Goal: Task Accomplishment & Management: Manage account settings

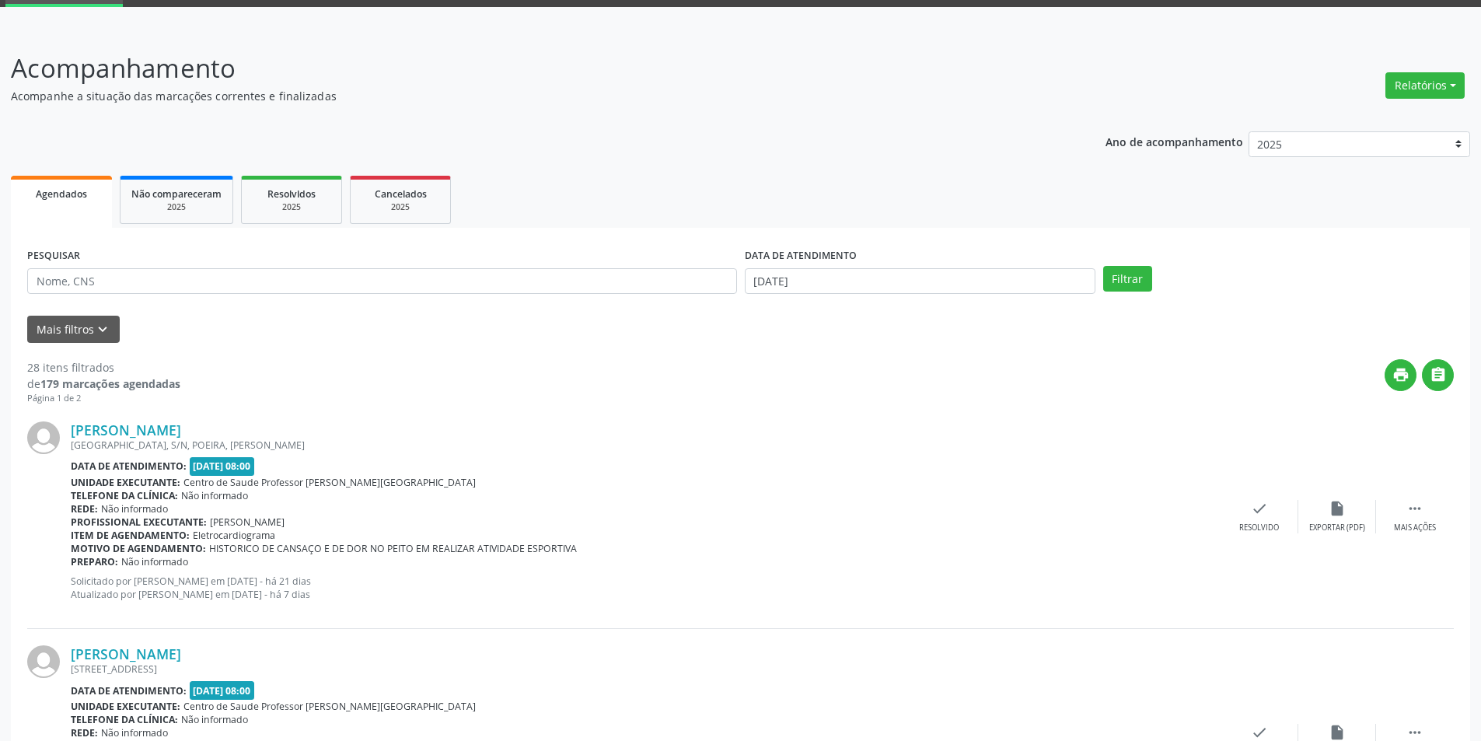
scroll to position [78, 0]
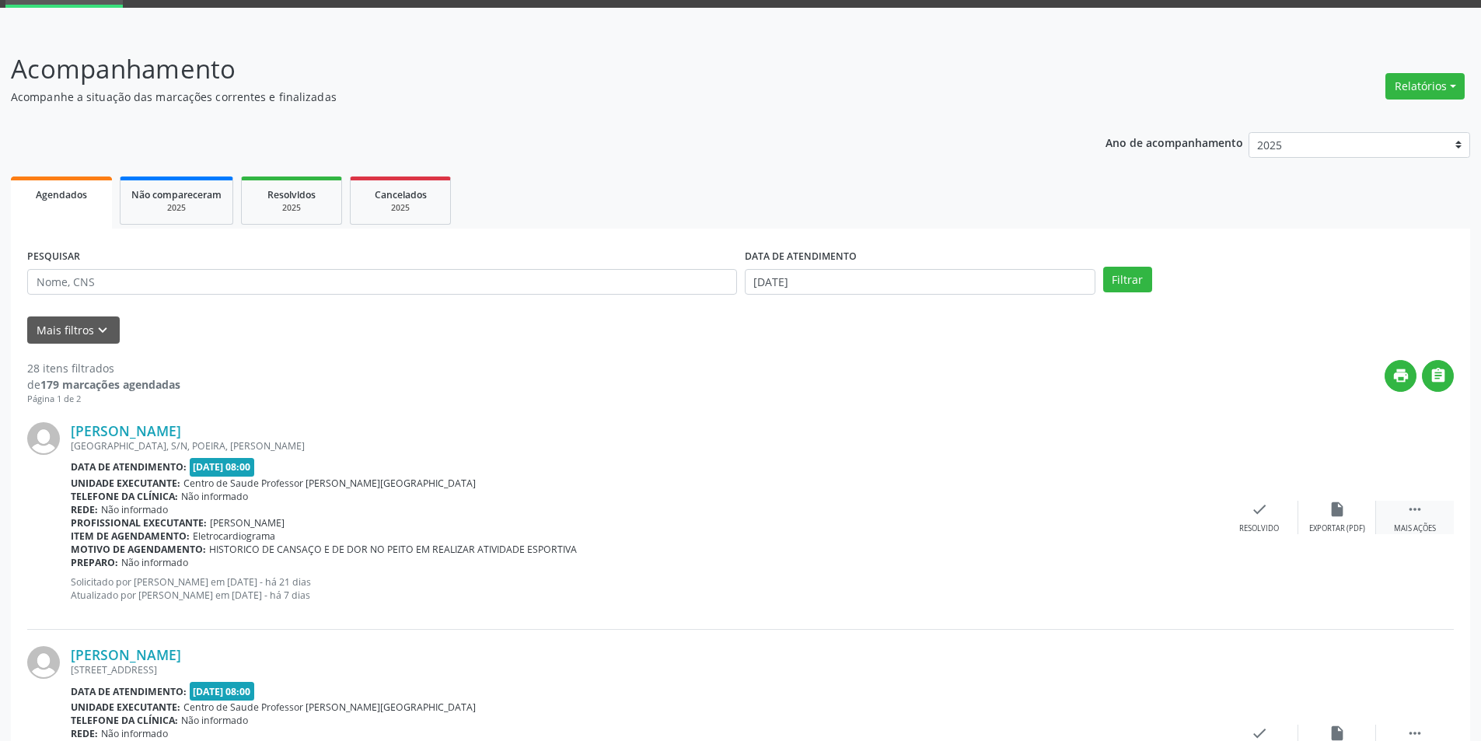
click at [1439, 530] on div " Mais ações" at bounding box center [1415, 516] width 78 height 33
click at [1328, 511] on icon "alarm_off" at bounding box center [1336, 508] width 17 height 17
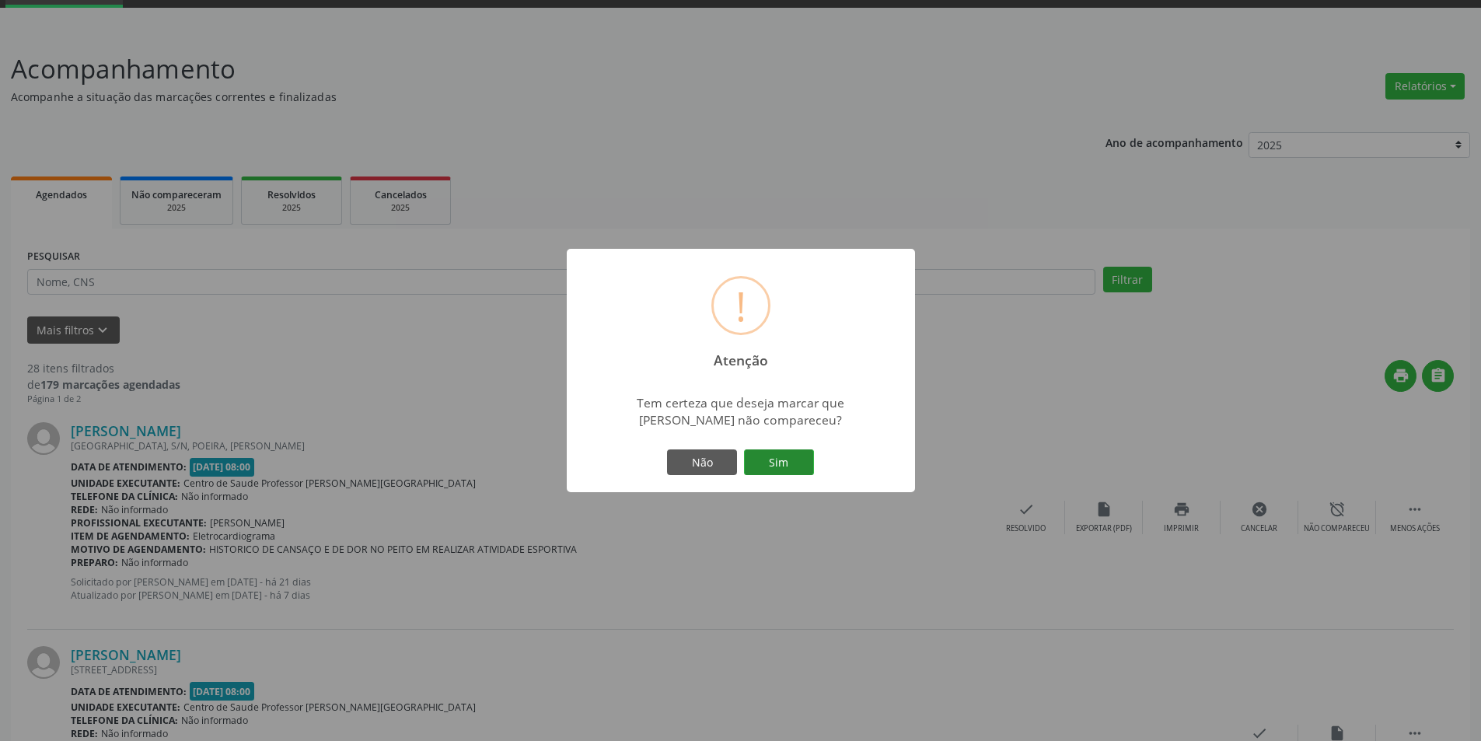
click at [784, 464] on button "Sim" at bounding box center [779, 462] width 70 height 26
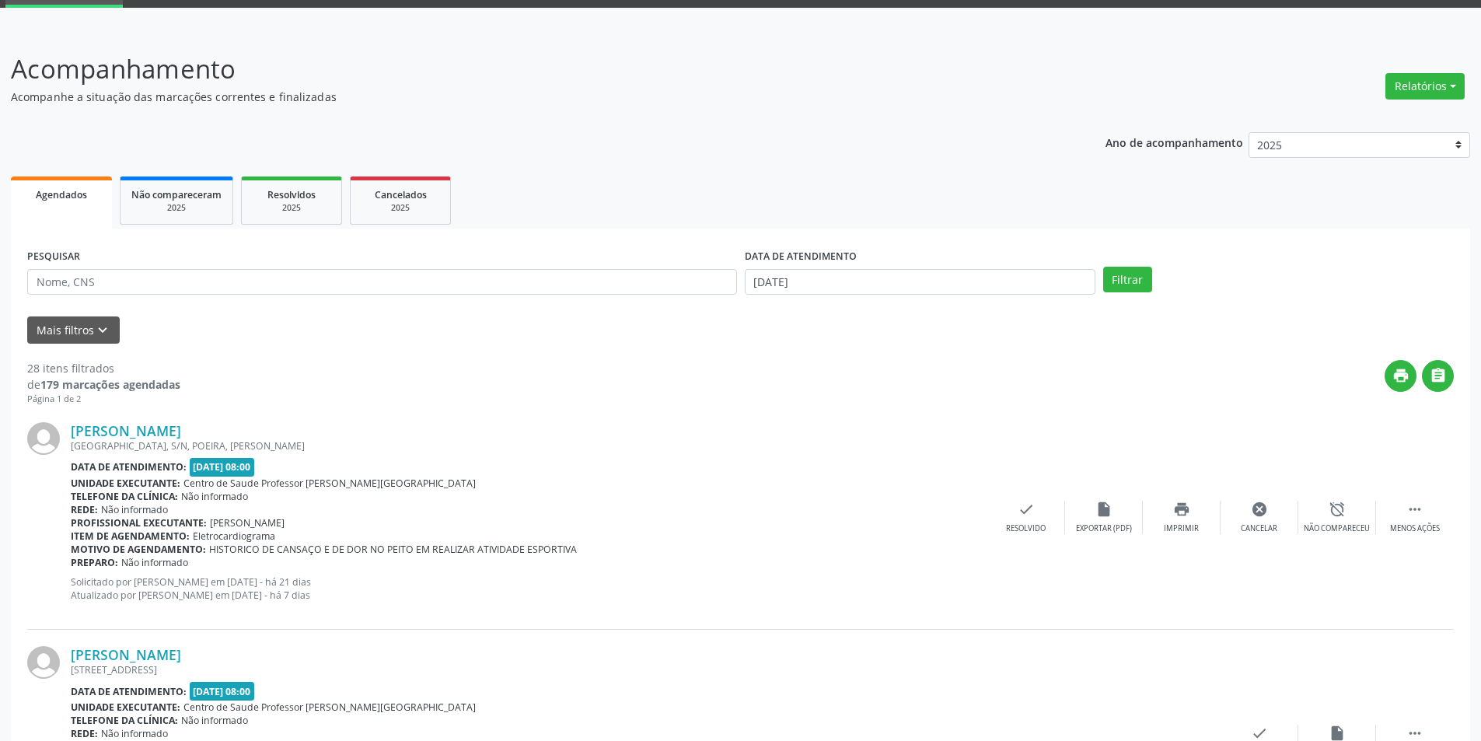
scroll to position [0, 0]
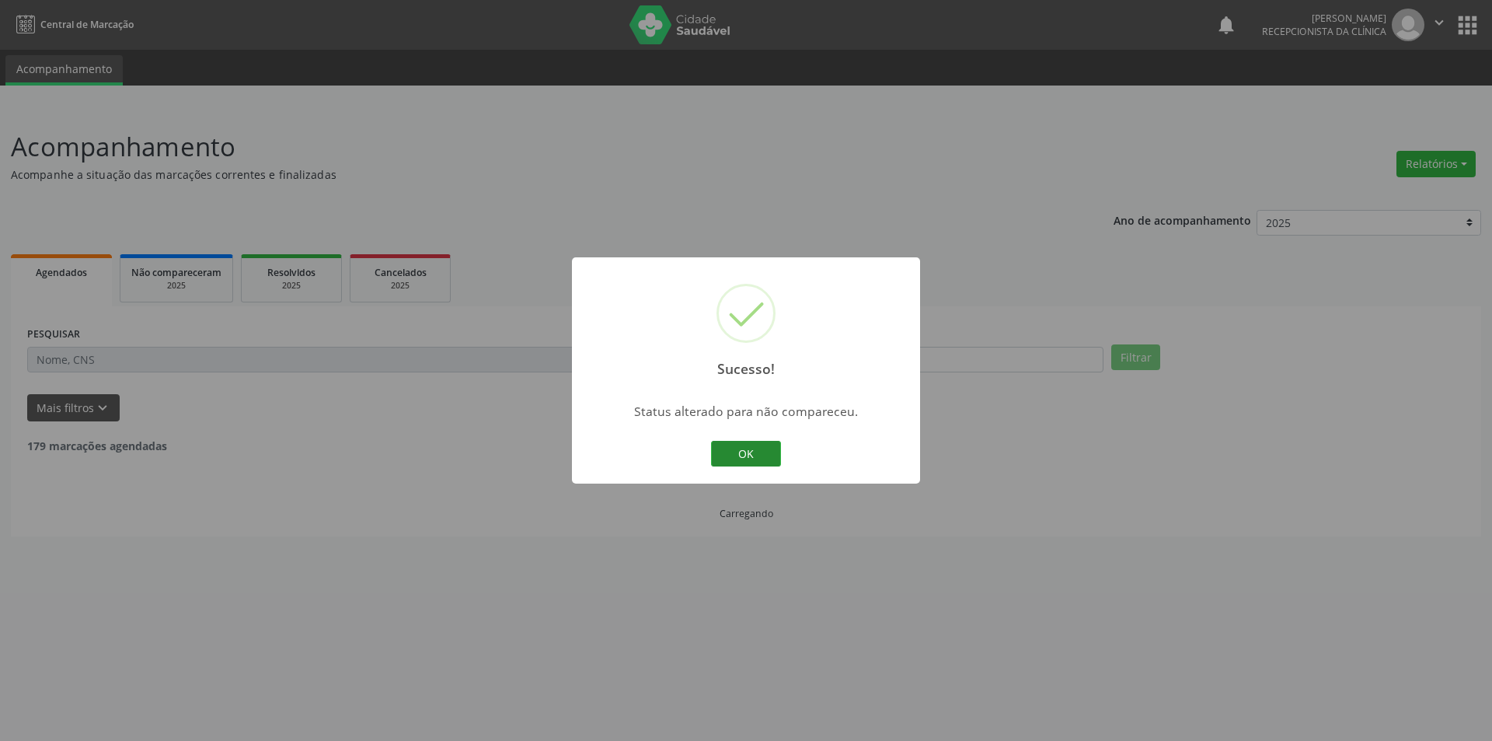
click at [779, 445] on div "Sucesso! × Status alterado para não compareceu. OK Cancel" at bounding box center [746, 370] width 348 height 227
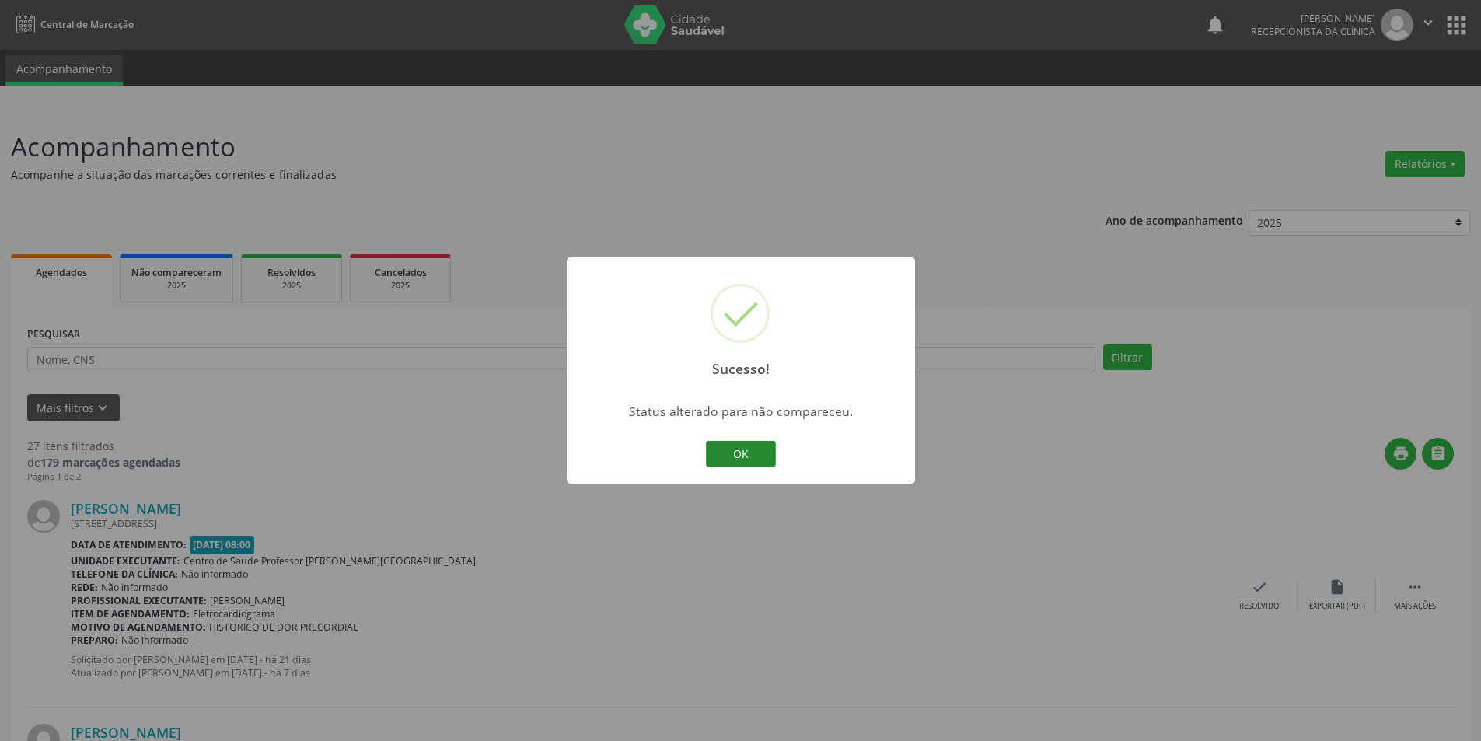
click at [740, 445] on button "OK" at bounding box center [741, 454] width 70 height 26
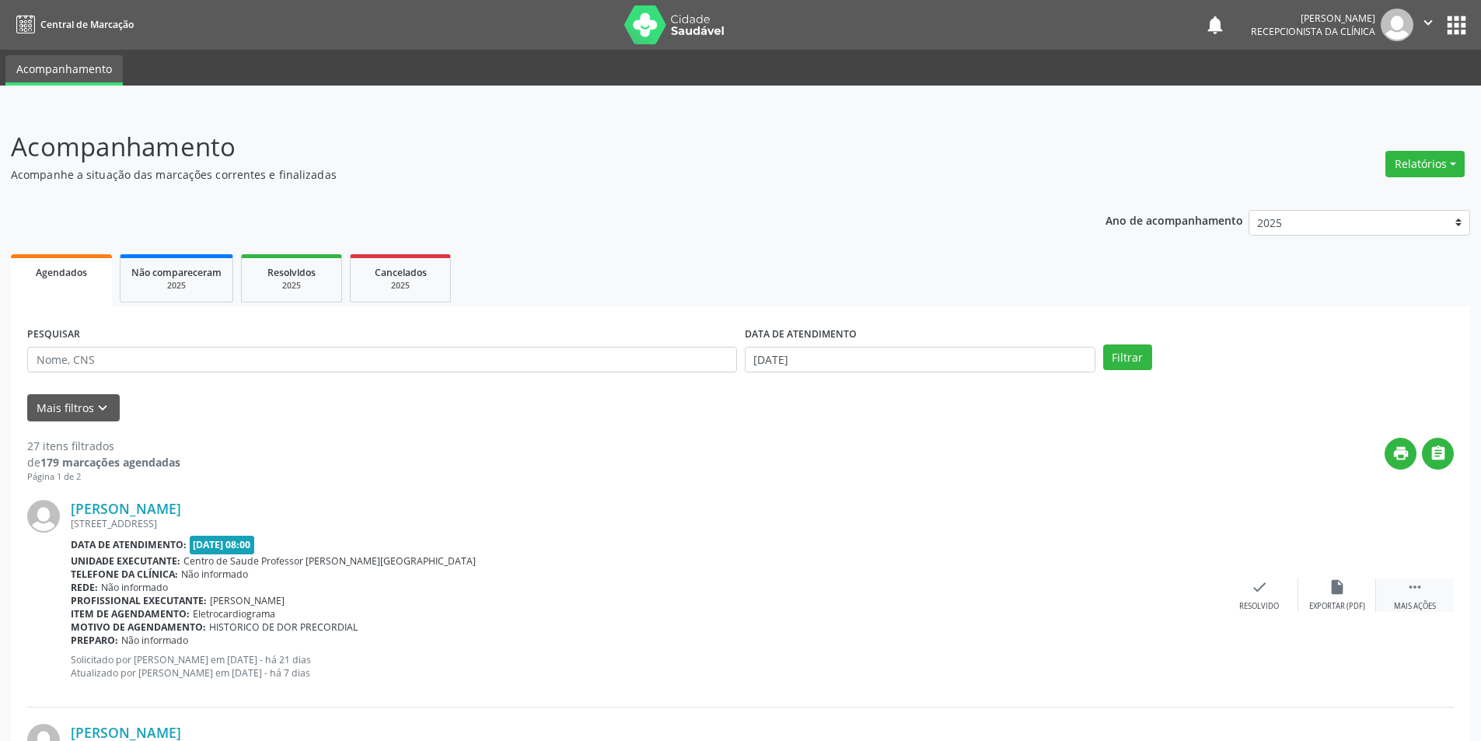
click at [1414, 601] on div "Mais ações" at bounding box center [1414, 606] width 42 height 11
click at [1337, 594] on icon "alarm_off" at bounding box center [1336, 586] width 17 height 17
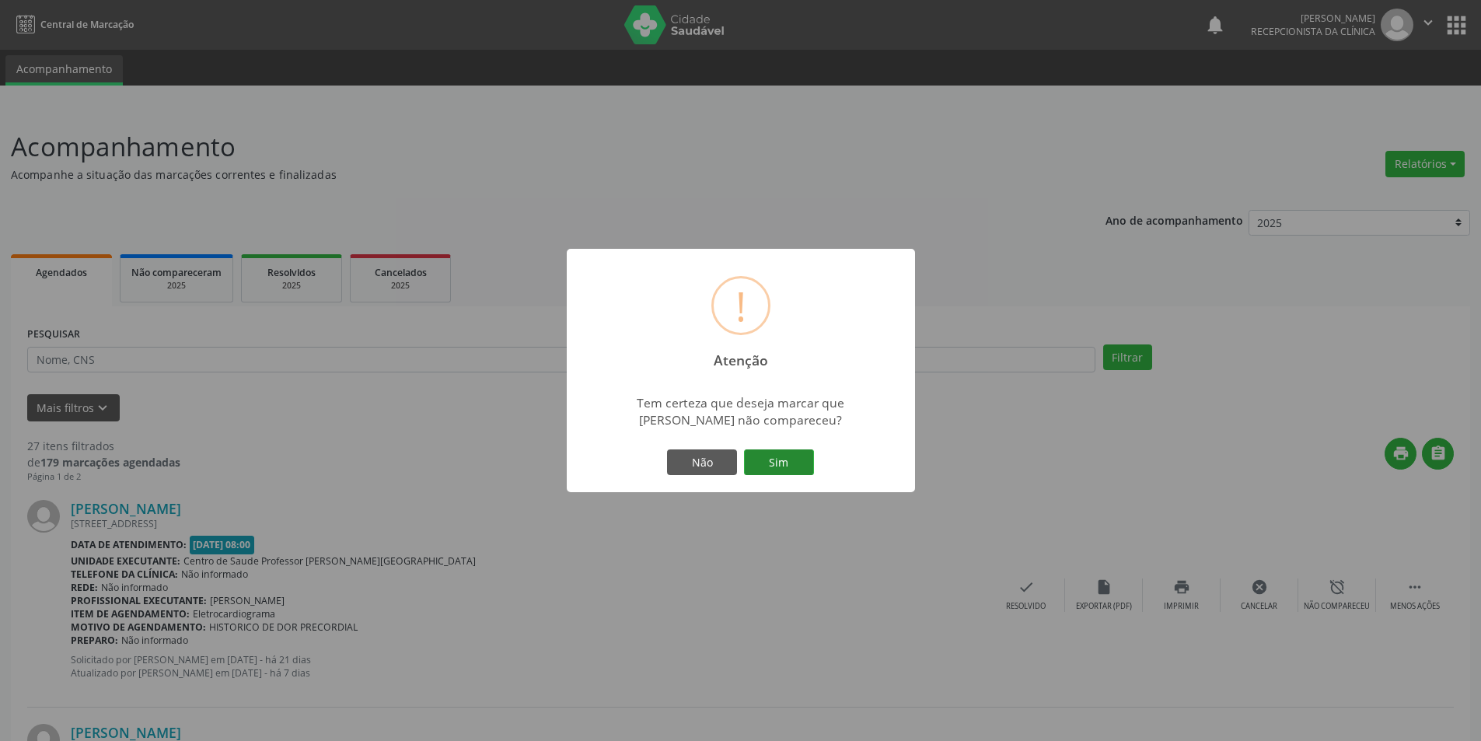
click at [776, 457] on button "Sim" at bounding box center [779, 462] width 70 height 26
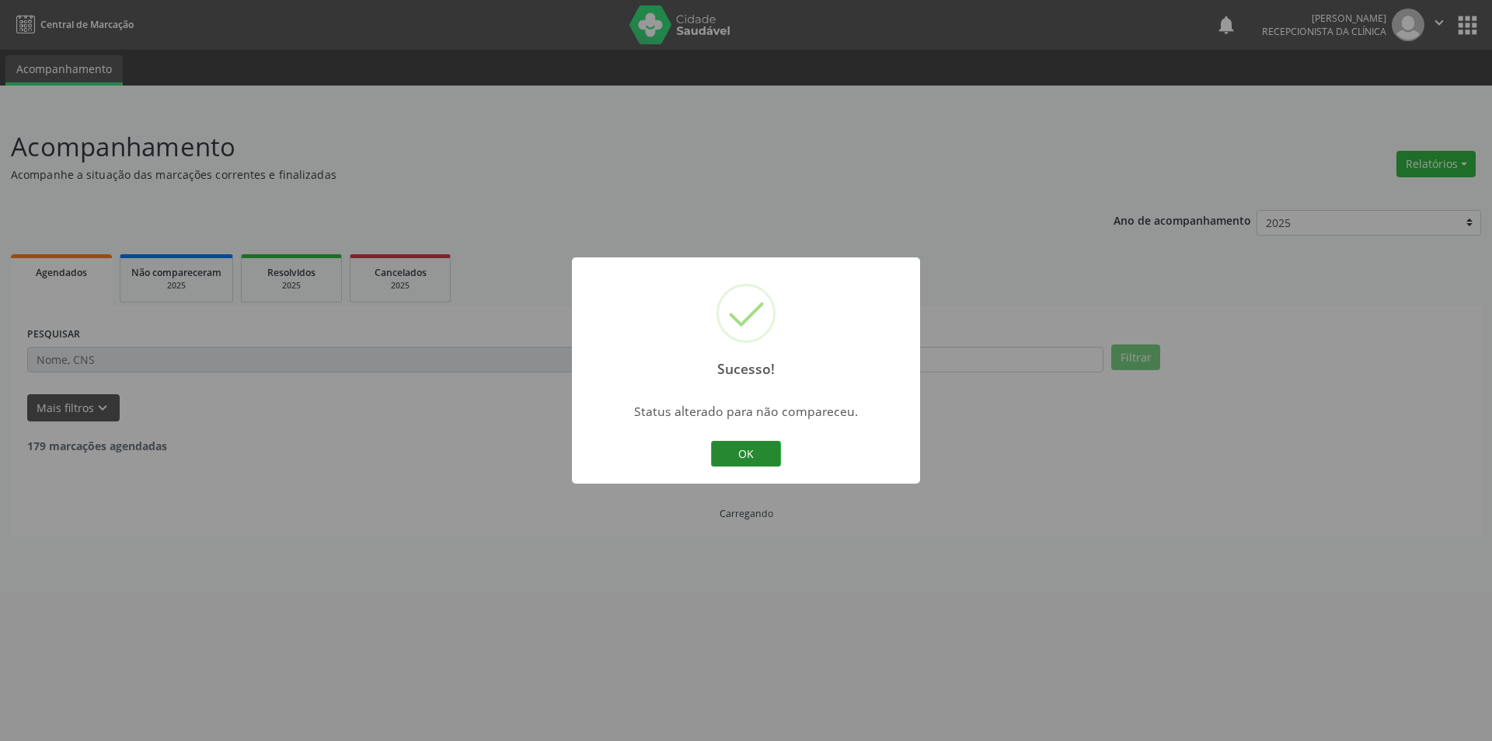
click at [734, 448] on button "OK" at bounding box center [746, 454] width 70 height 26
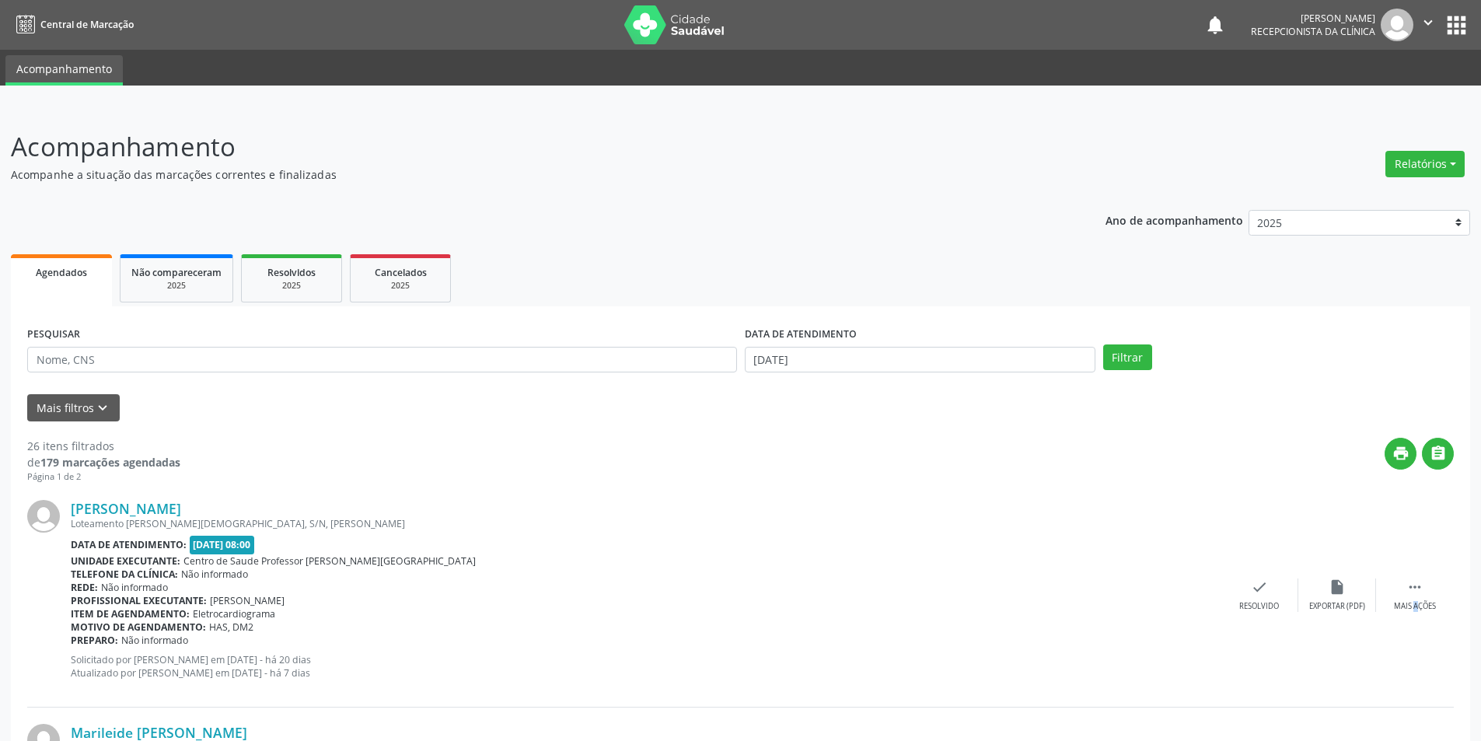
drag, startPoint x: 1397, startPoint y: 597, endPoint x: 1402, endPoint y: 617, distance: 20.9
click at [1402, 597] on div " Mais ações" at bounding box center [1415, 594] width 78 height 33
click at [1360, 591] on div "alarm_off Não compareceu" at bounding box center [1337, 594] width 78 height 33
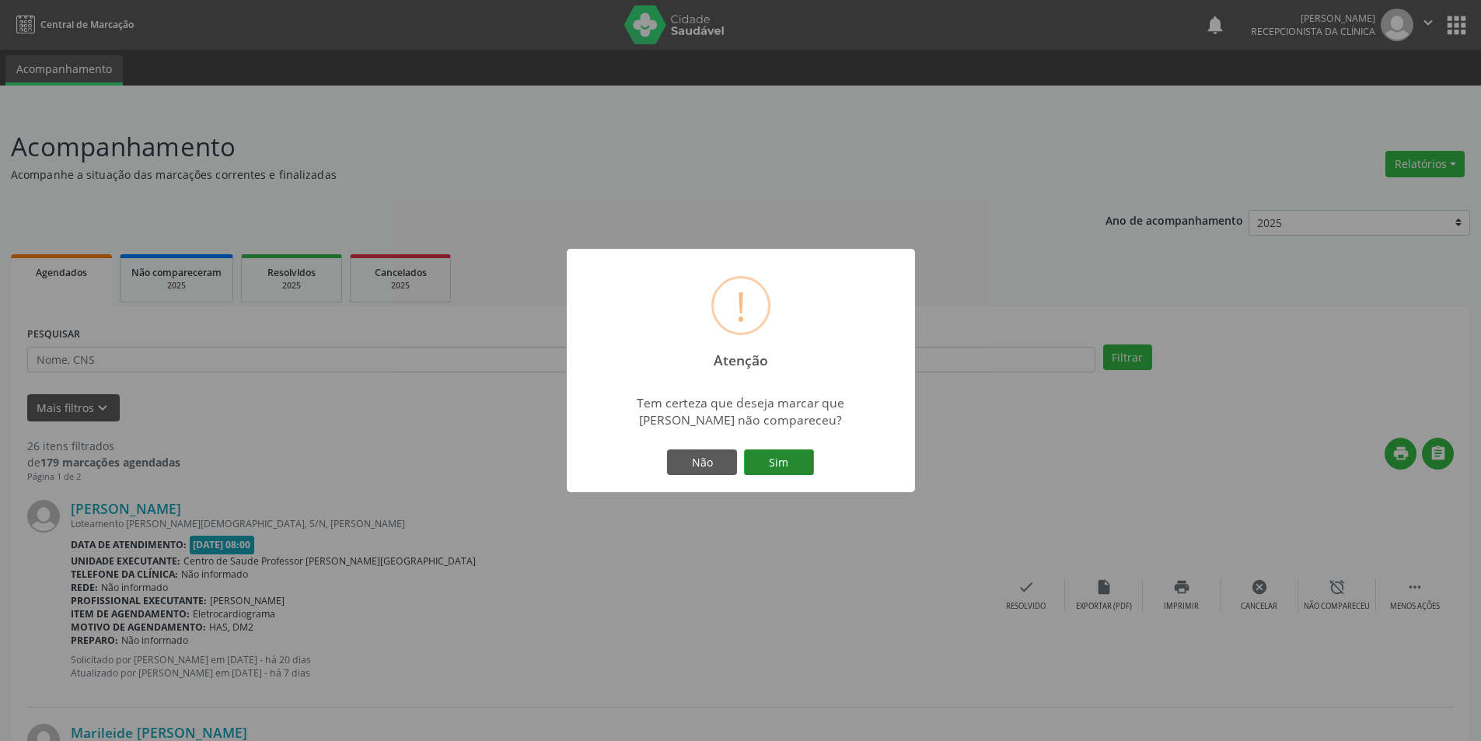
click at [791, 464] on button "Sim" at bounding box center [779, 462] width 70 height 26
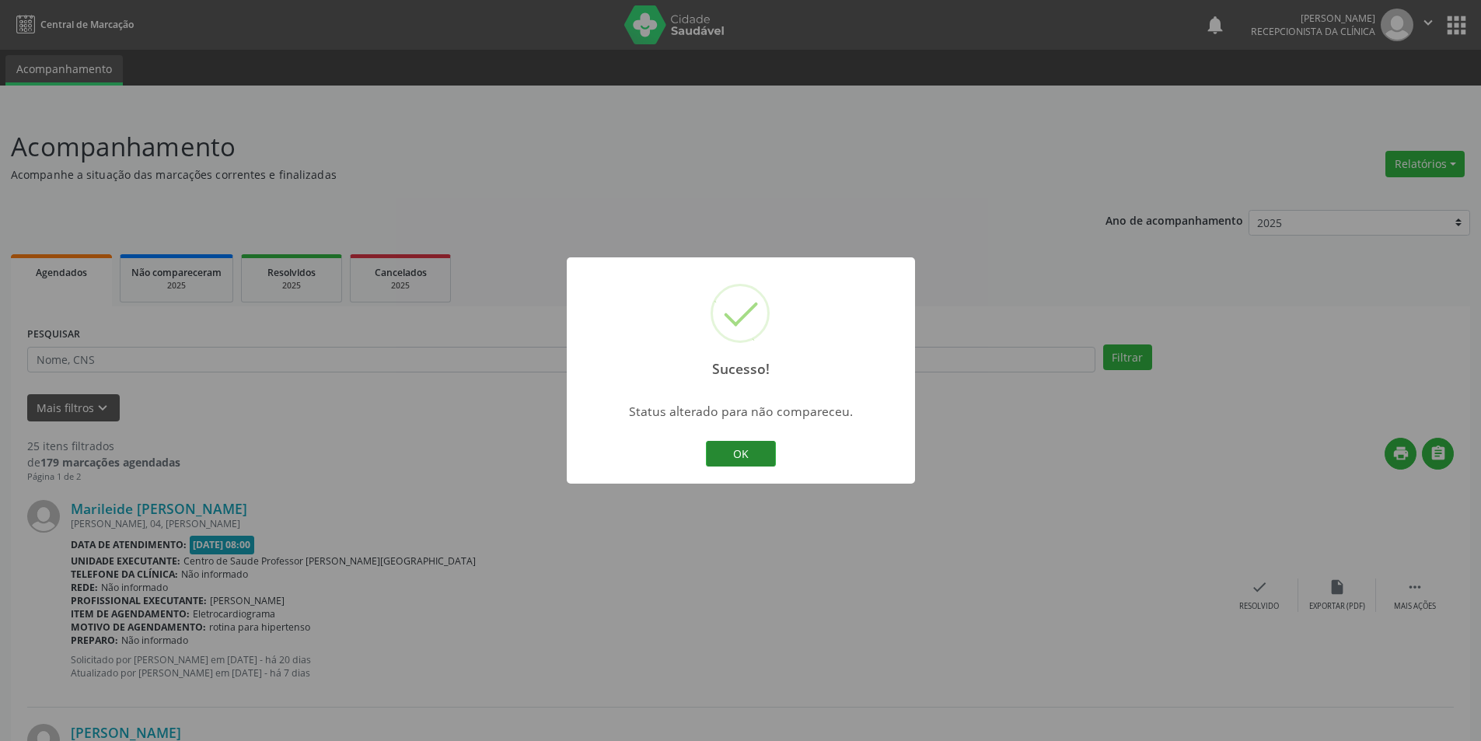
click at [724, 463] on button "OK" at bounding box center [741, 454] width 70 height 26
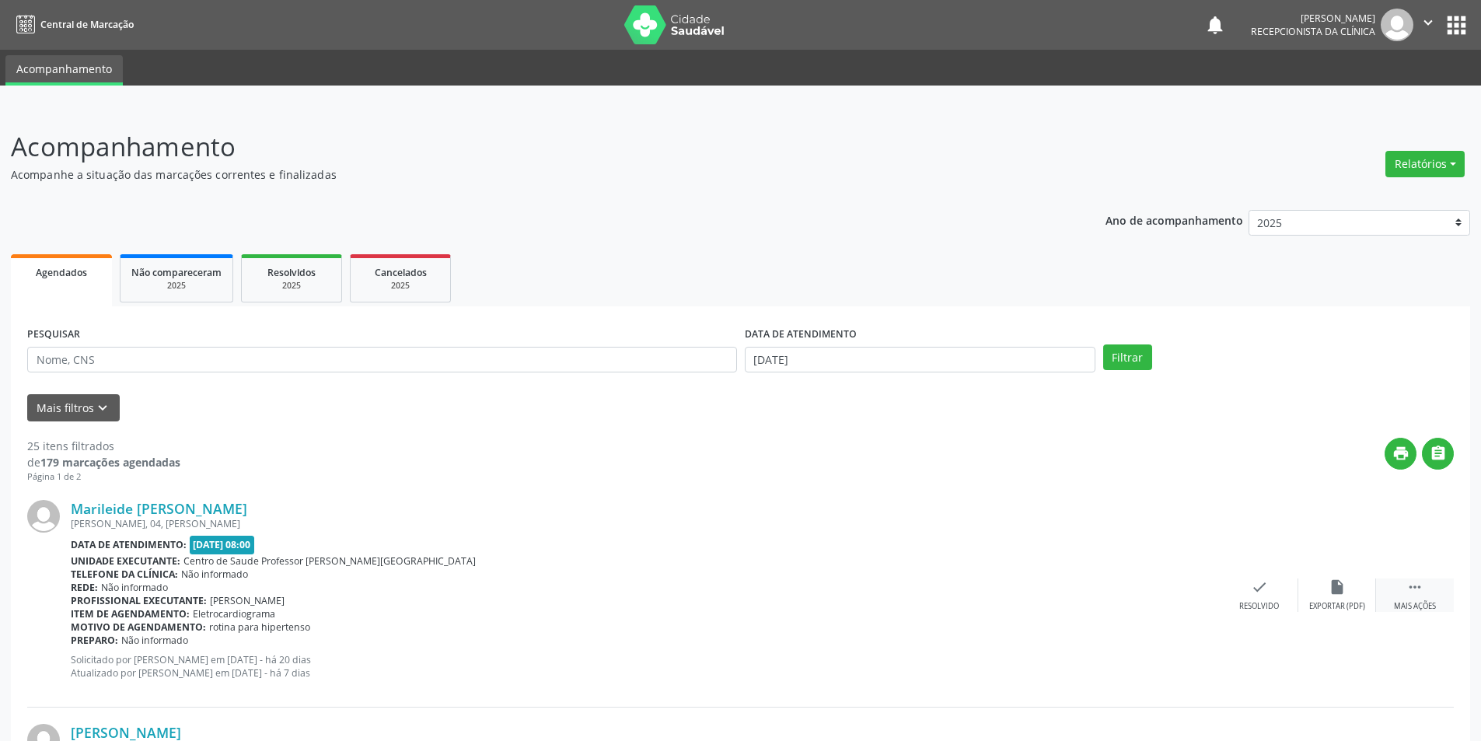
drag, startPoint x: 1414, startPoint y: 605, endPoint x: 1382, endPoint y: 603, distance: 31.9
click at [1415, 605] on div "Mais ações" at bounding box center [1414, 606] width 42 height 11
click at [1365, 597] on div "alarm_off Não compareceu" at bounding box center [1337, 594] width 78 height 33
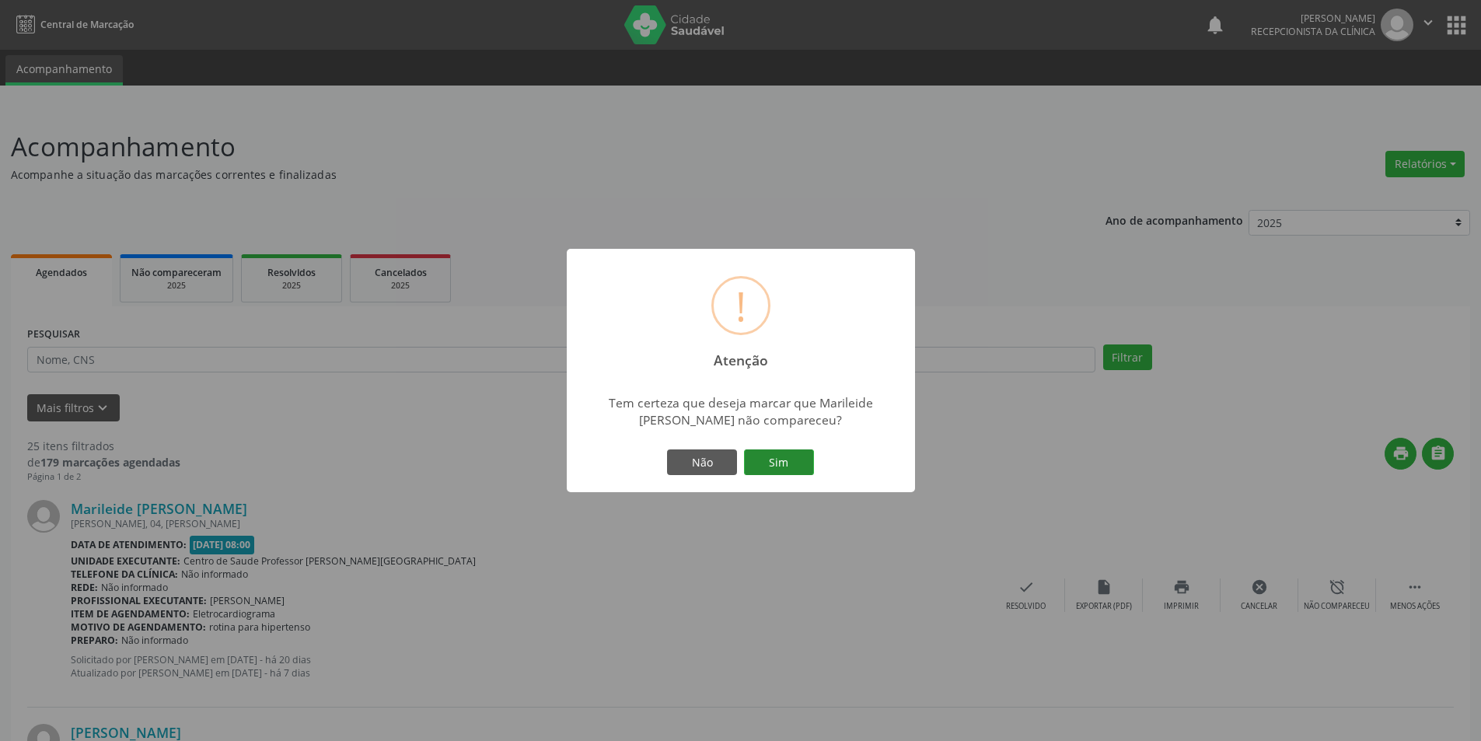
click at [792, 462] on button "Sim" at bounding box center [779, 462] width 70 height 26
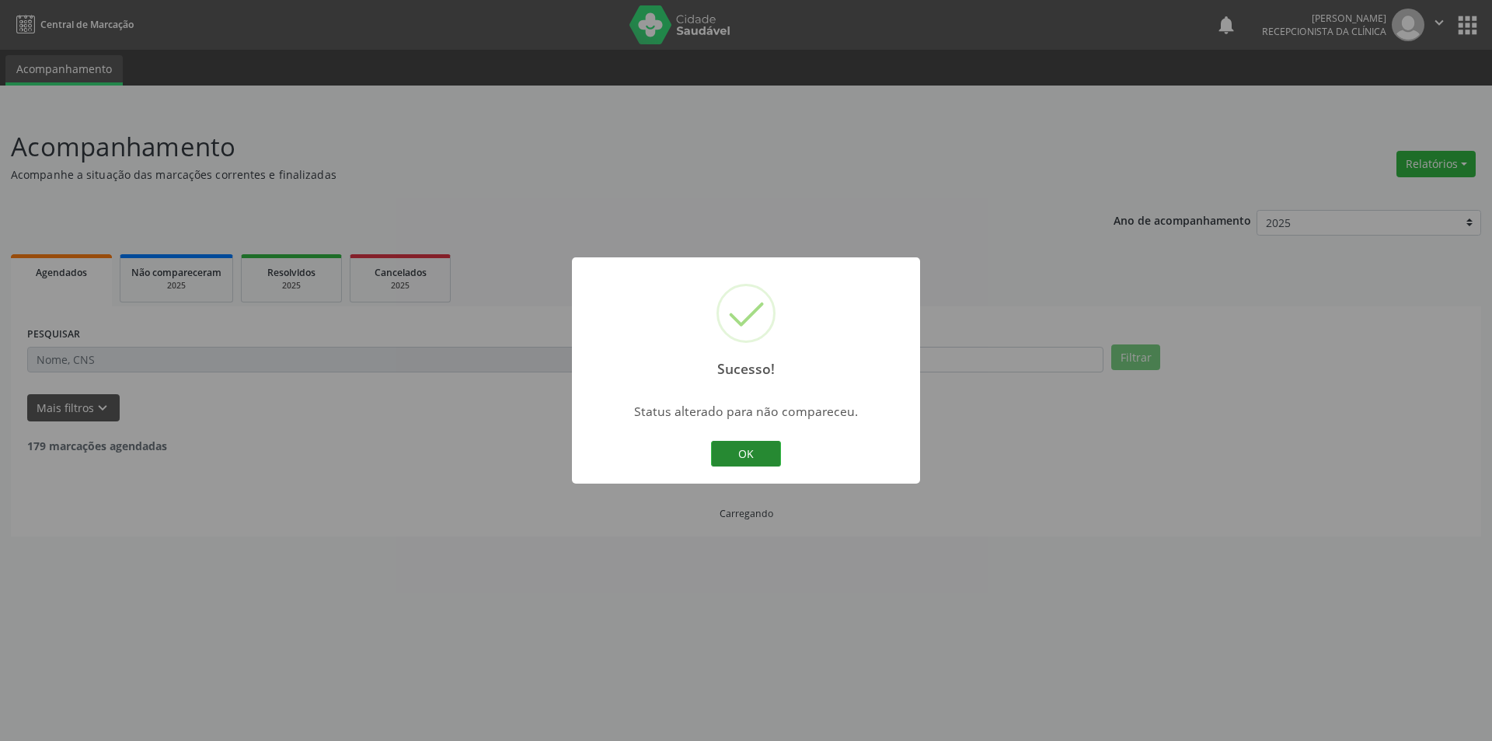
click at [773, 449] on button "OK" at bounding box center [746, 454] width 70 height 26
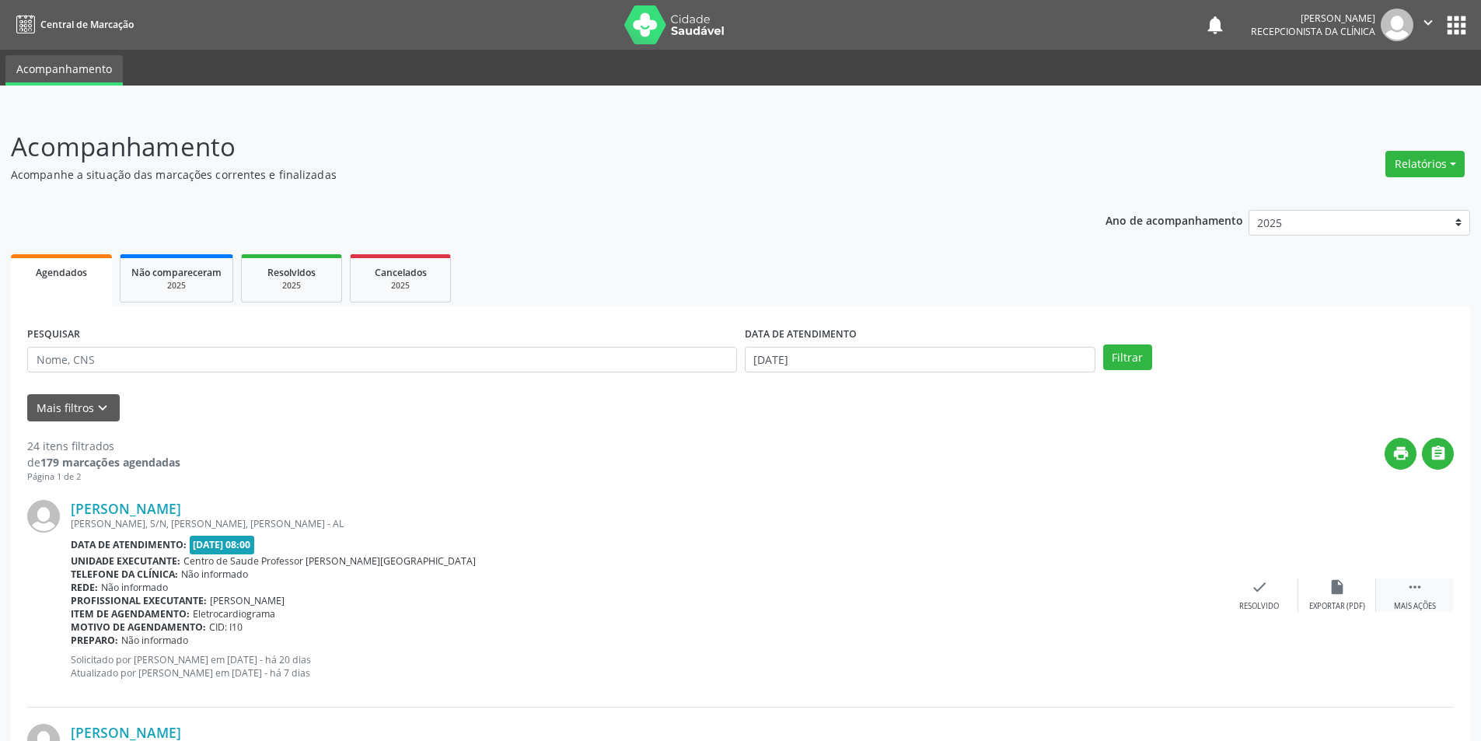
click at [1427, 604] on div "Mais ações" at bounding box center [1414, 606] width 42 height 11
click at [1330, 595] on icon "alarm_off" at bounding box center [1336, 586] width 17 height 17
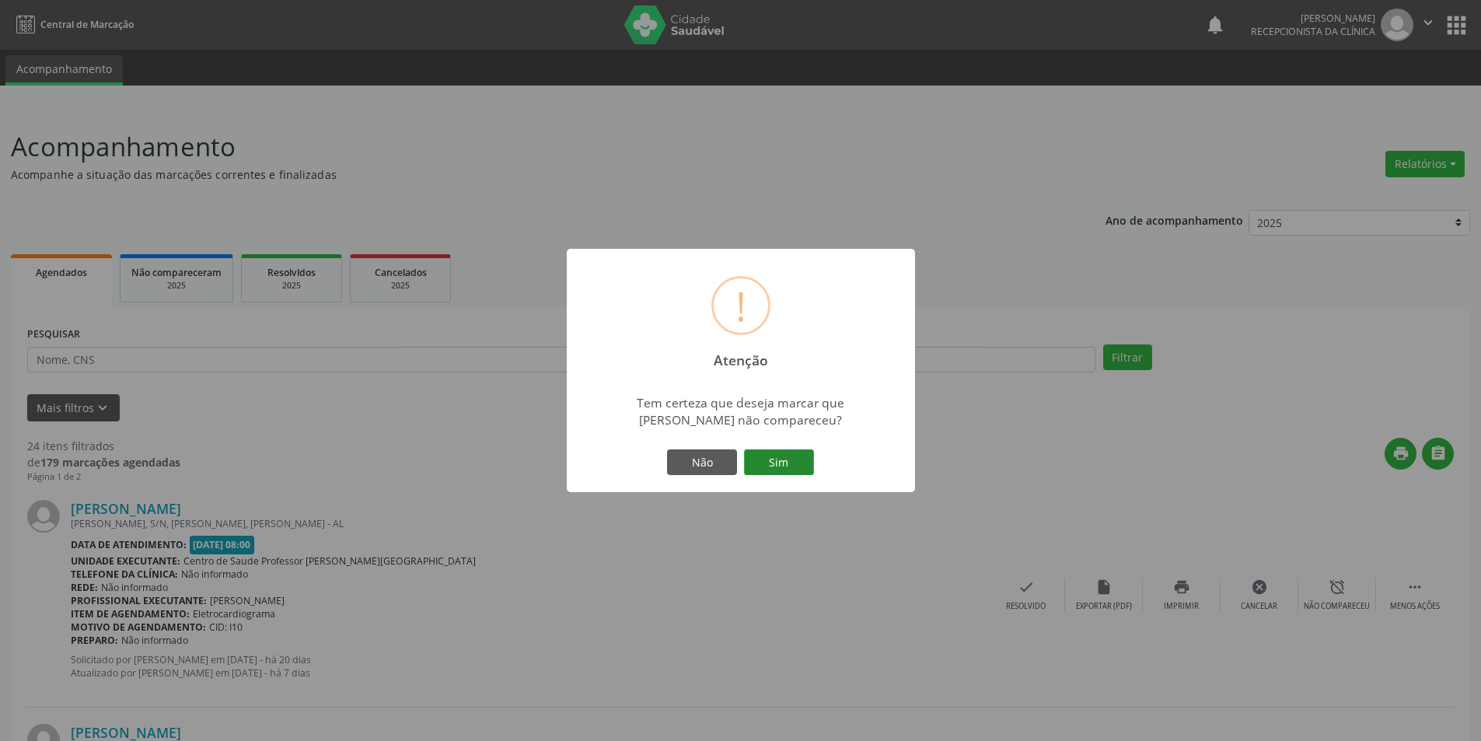
click at [770, 459] on button "Sim" at bounding box center [779, 462] width 70 height 26
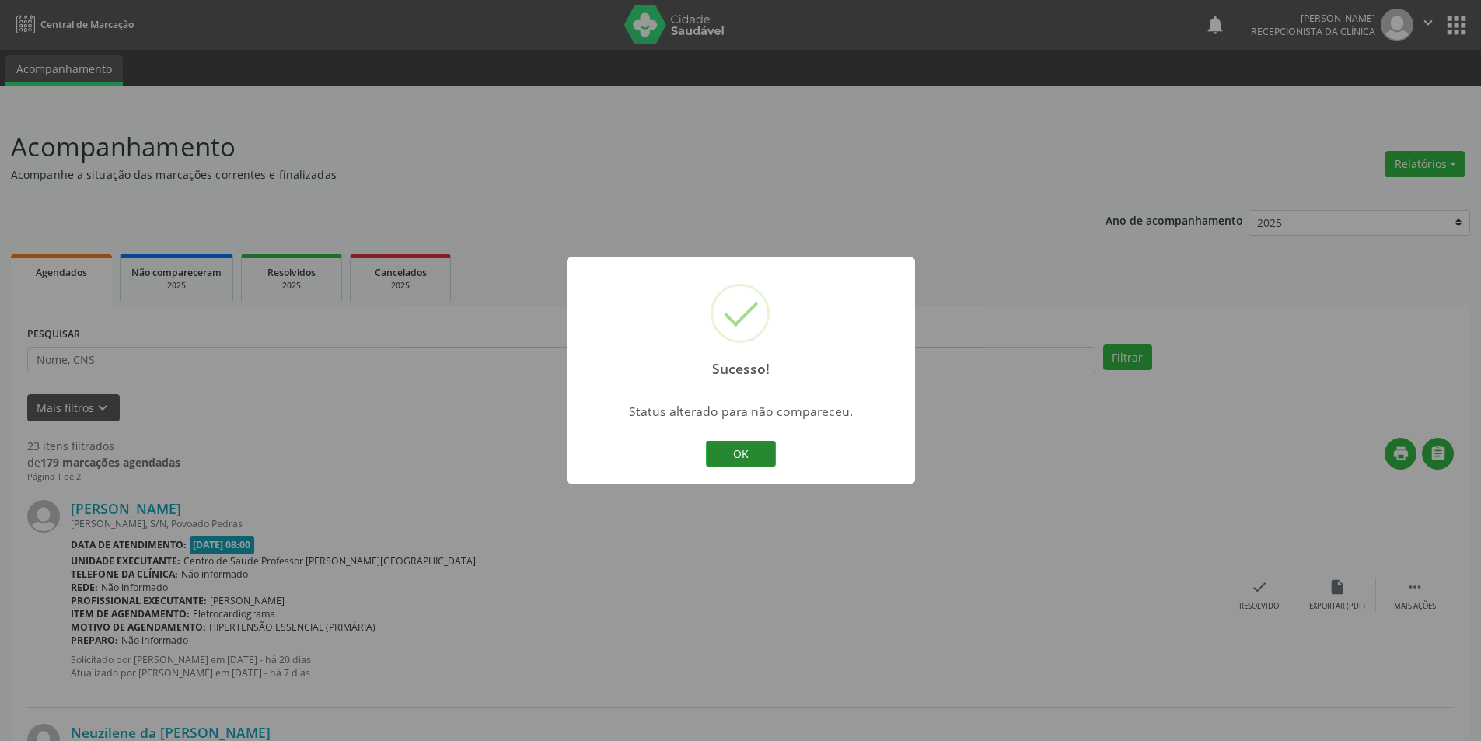
click at [763, 461] on button "OK" at bounding box center [741, 454] width 70 height 26
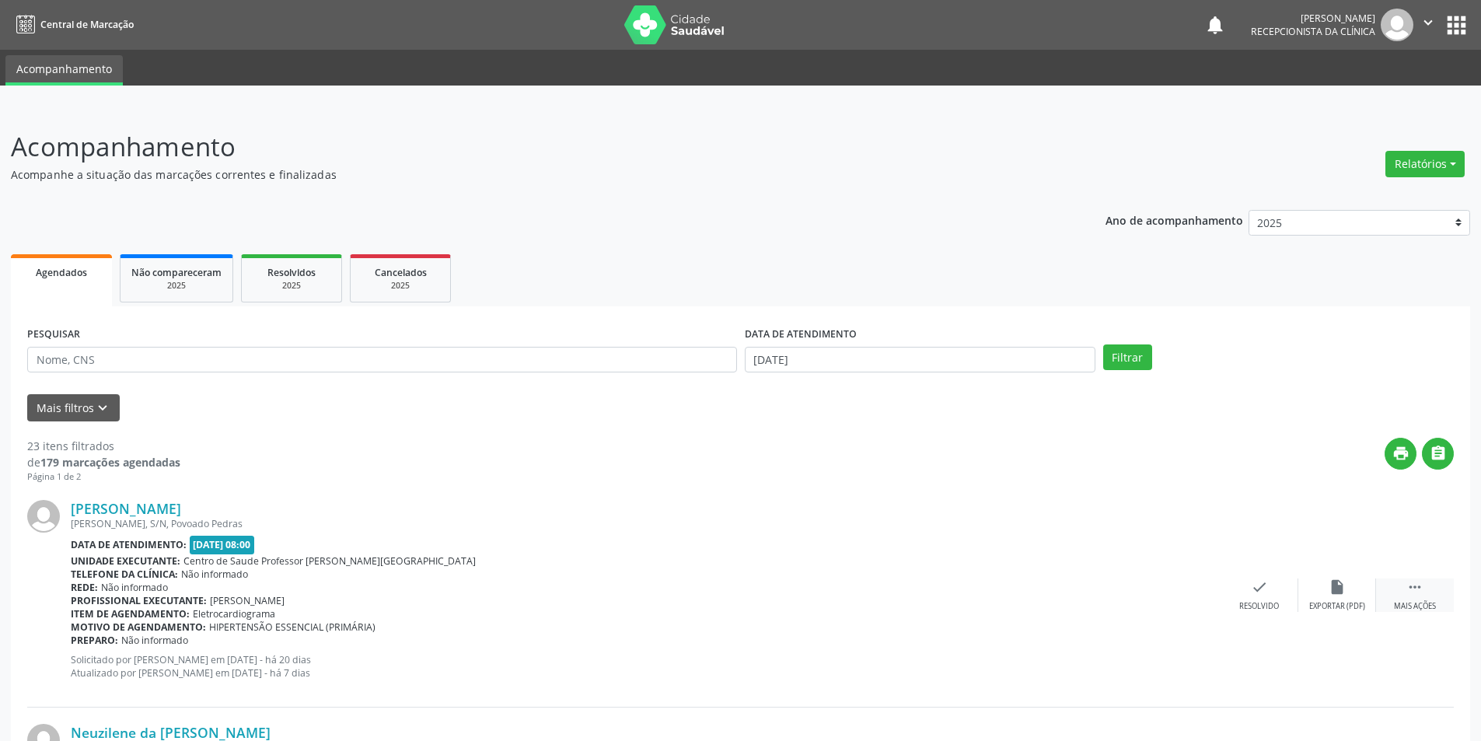
click at [1414, 584] on icon "" at bounding box center [1414, 586] width 17 height 17
click at [1354, 598] on div "alarm_off Não compareceu" at bounding box center [1337, 594] width 78 height 33
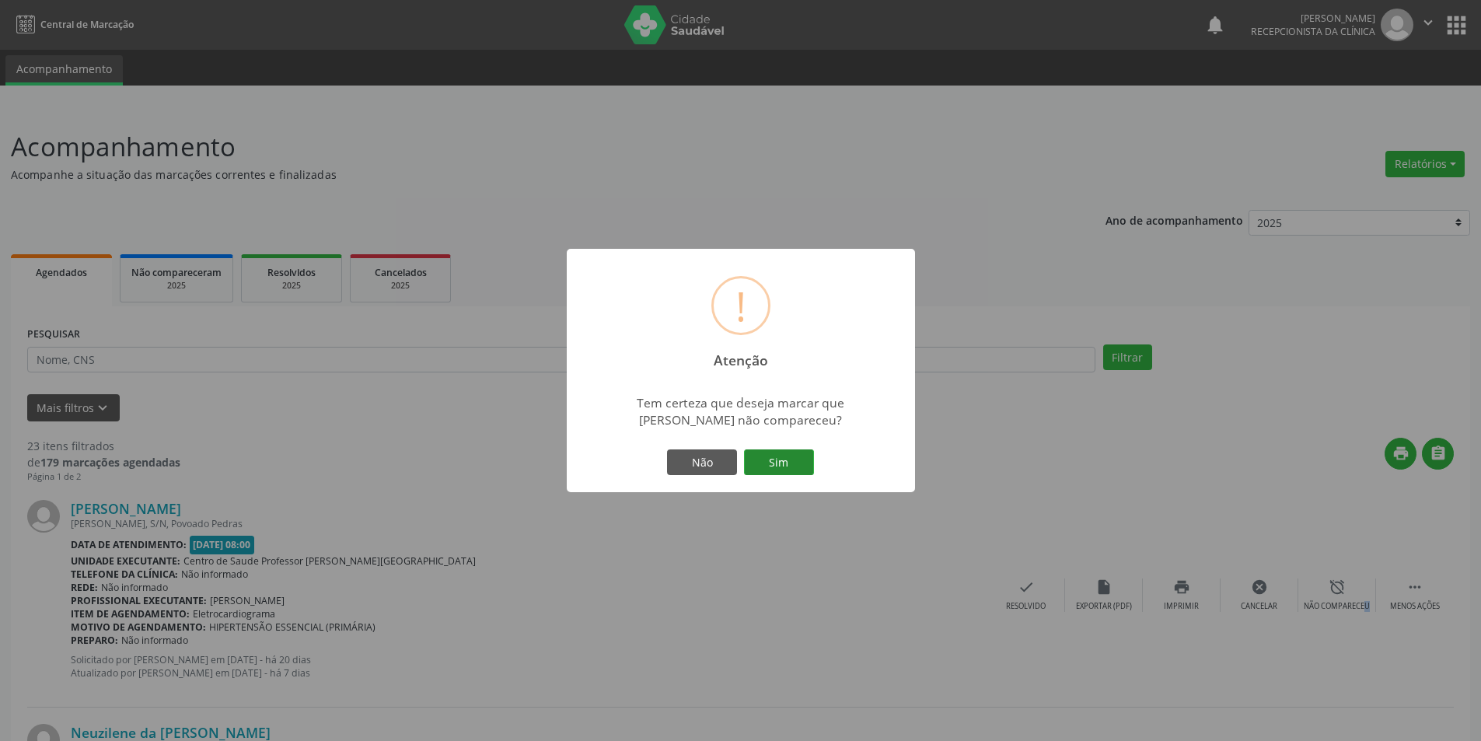
click at [786, 456] on button "Sim" at bounding box center [779, 462] width 70 height 26
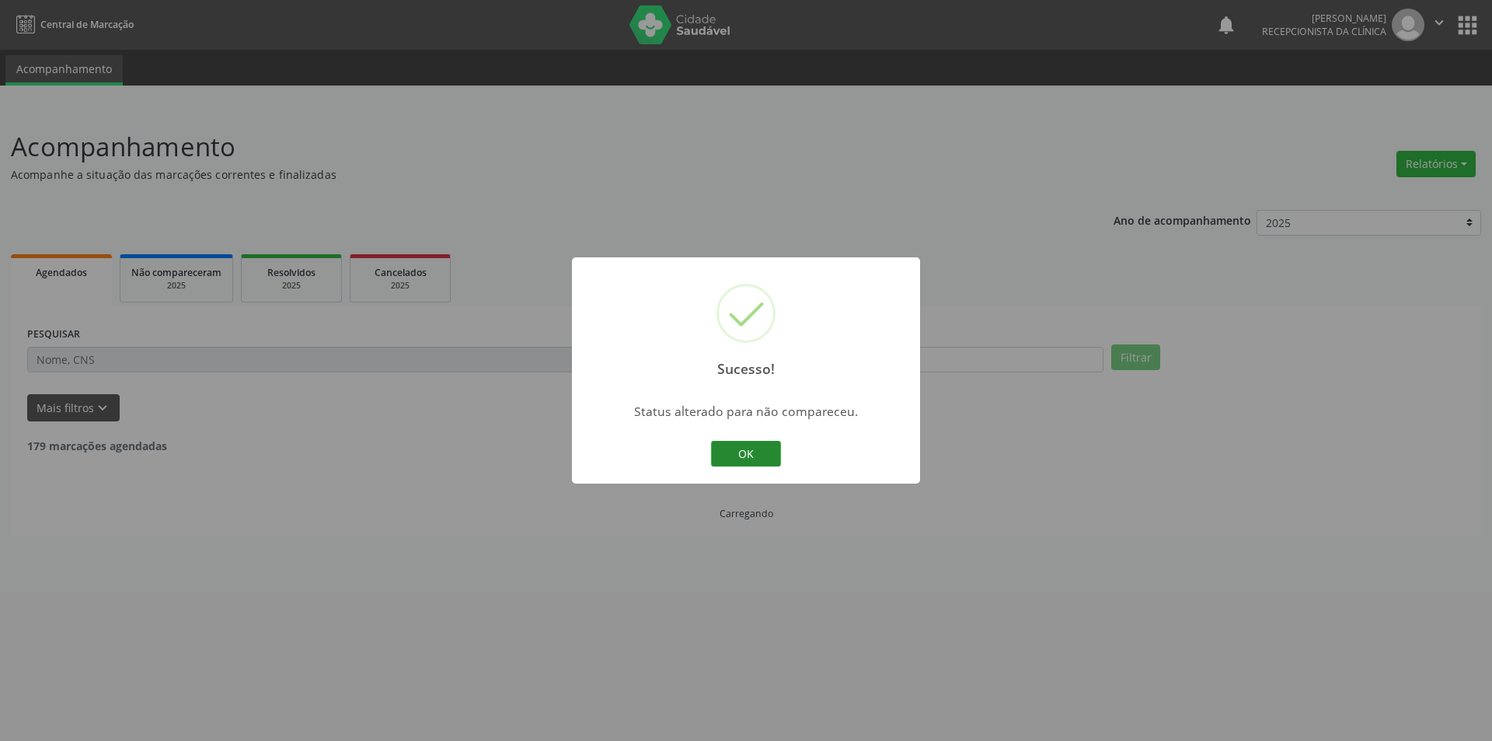
click at [745, 444] on button "OK" at bounding box center [746, 454] width 70 height 26
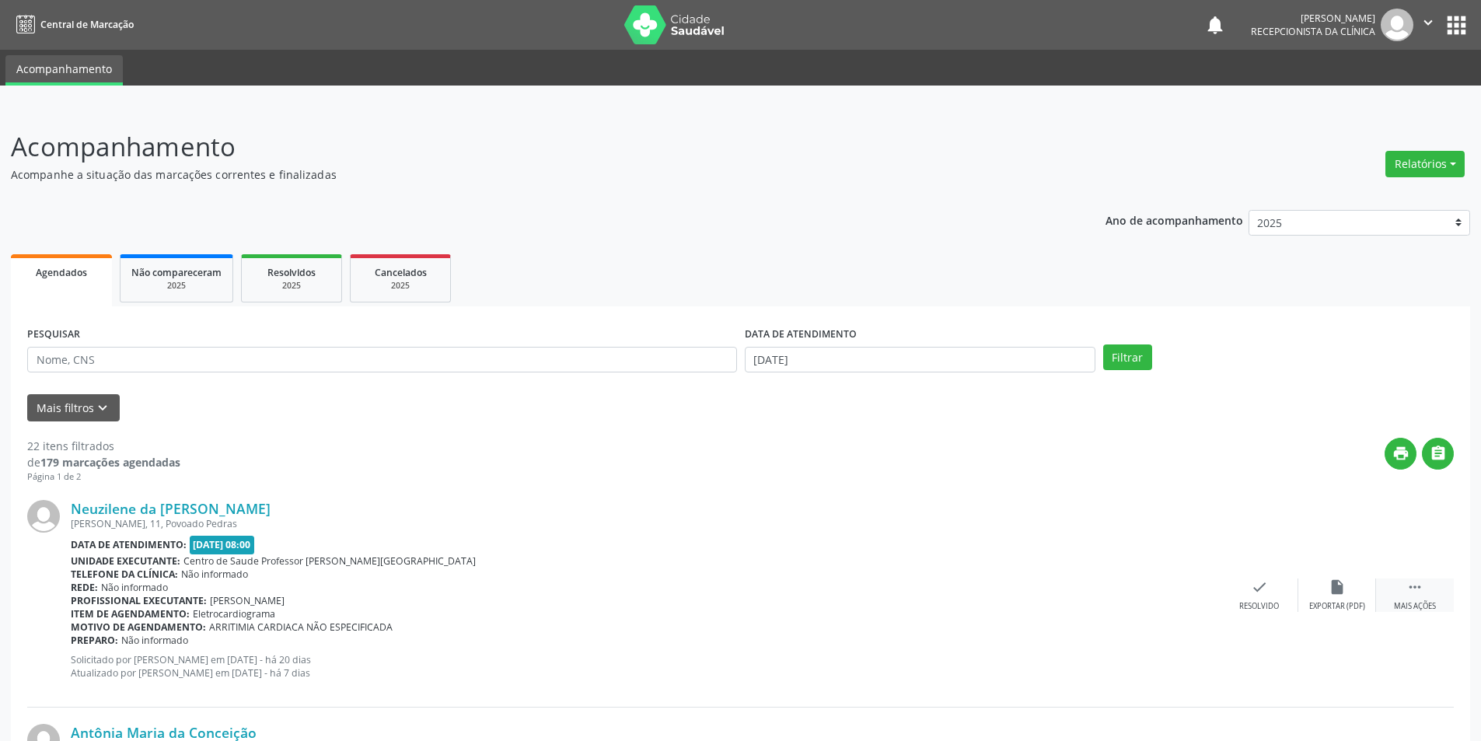
click at [1412, 595] on div " Mais ações" at bounding box center [1415, 594] width 78 height 33
drag, startPoint x: 1336, startPoint y: 598, endPoint x: 1352, endPoint y: 598, distance: 16.3
click at [1352, 598] on div "alarm_off Não compareceu" at bounding box center [1337, 594] width 78 height 33
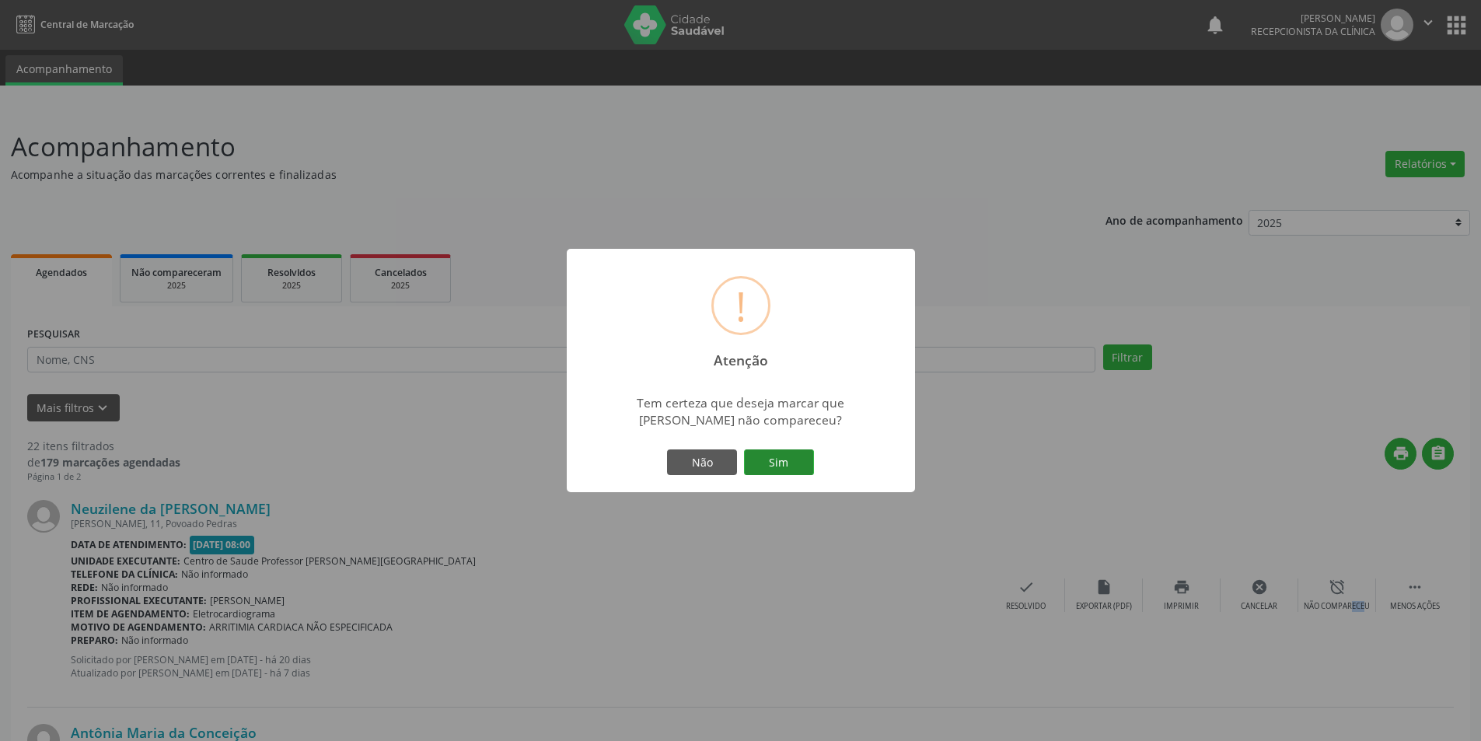
click at [781, 455] on button "Sim" at bounding box center [779, 462] width 70 height 26
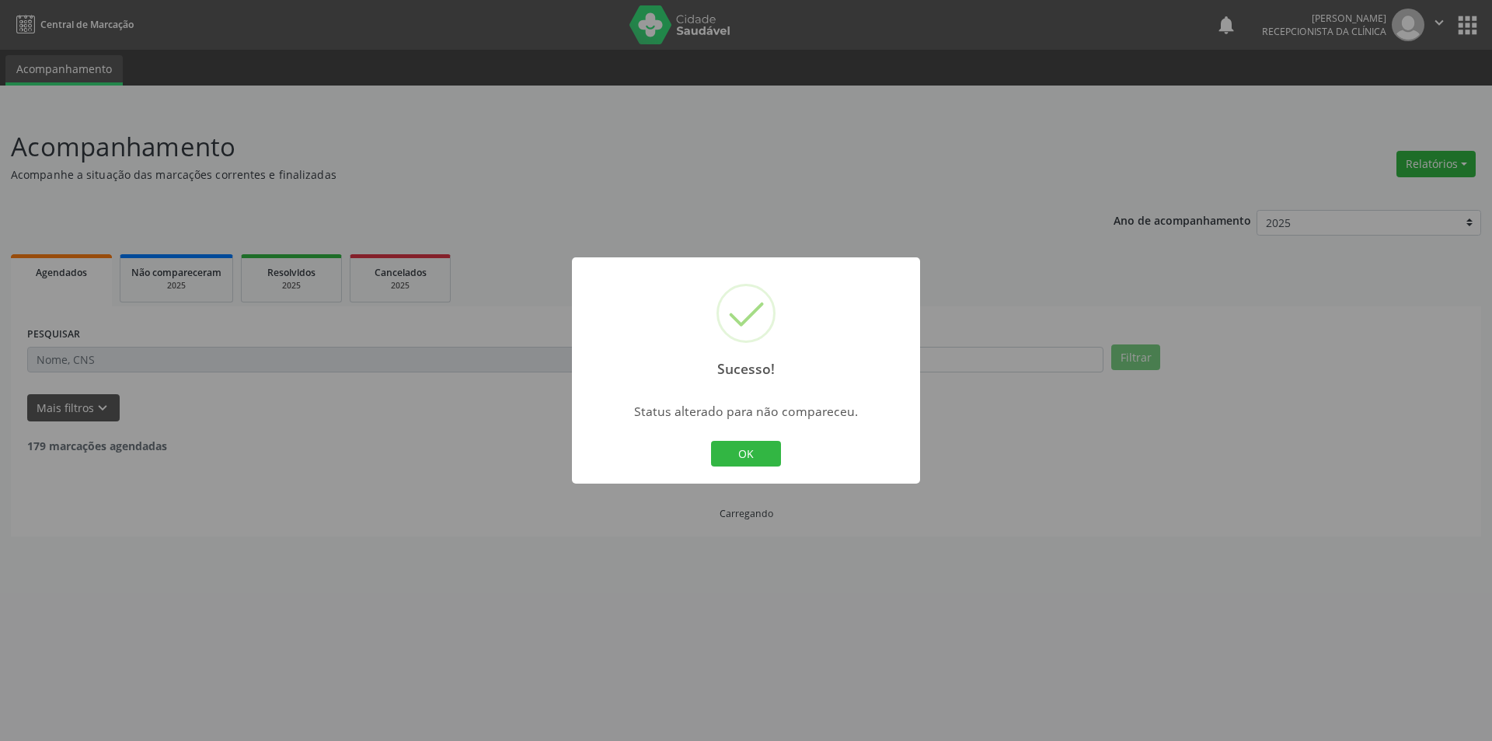
click at [781, 455] on div "OK Cancel" at bounding box center [746, 454] width 77 height 33
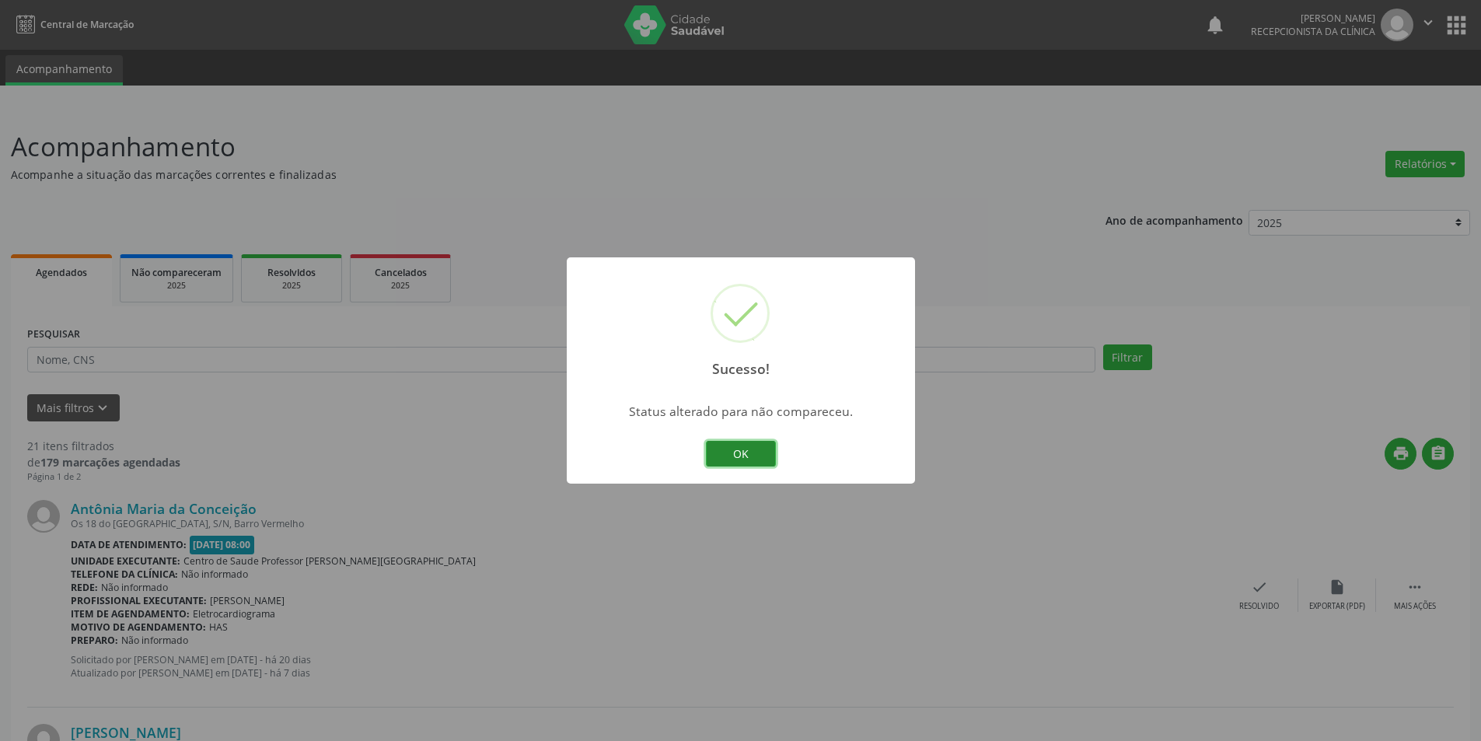
click at [725, 455] on button "OK" at bounding box center [741, 454] width 70 height 26
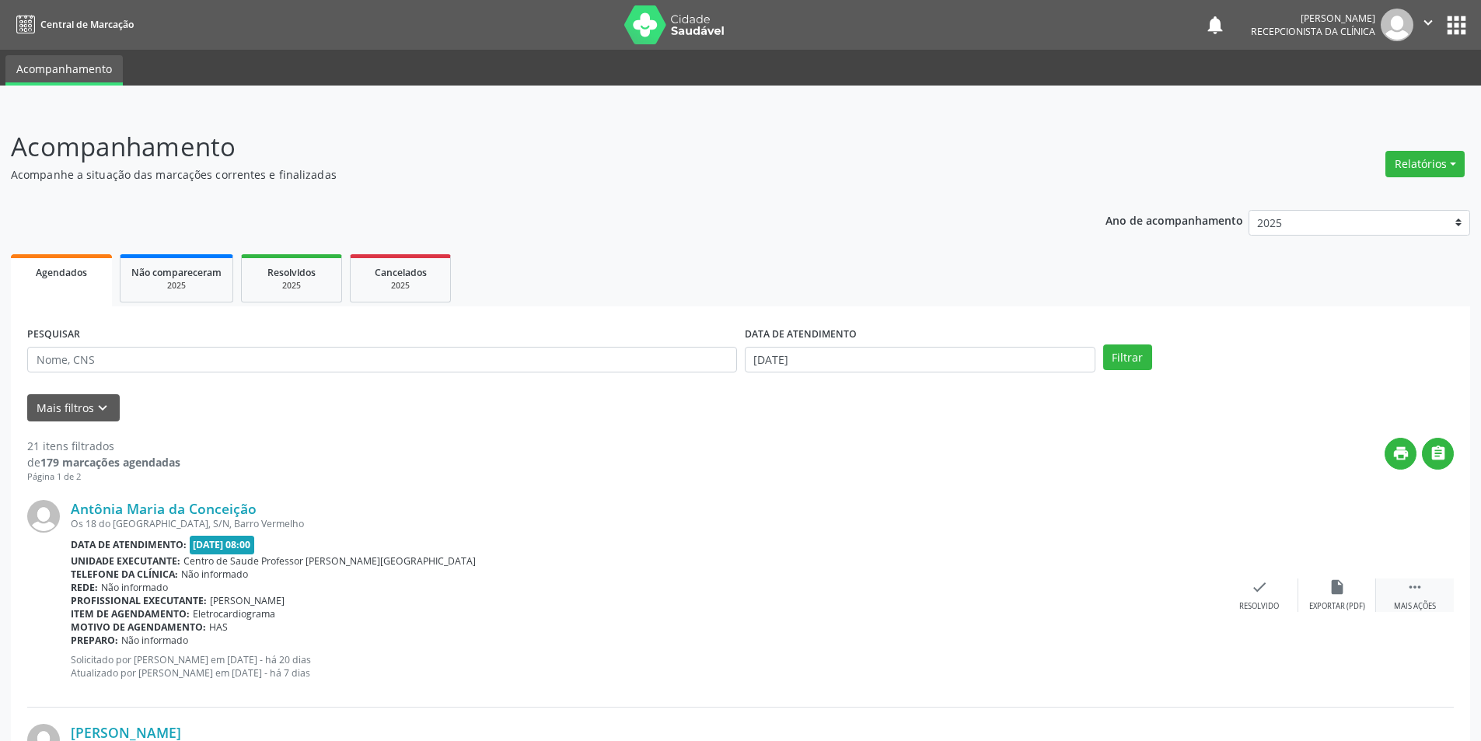
click at [1424, 605] on div "Mais ações" at bounding box center [1414, 606] width 42 height 11
click at [1327, 595] on div "alarm_off Não compareceu" at bounding box center [1337, 594] width 78 height 33
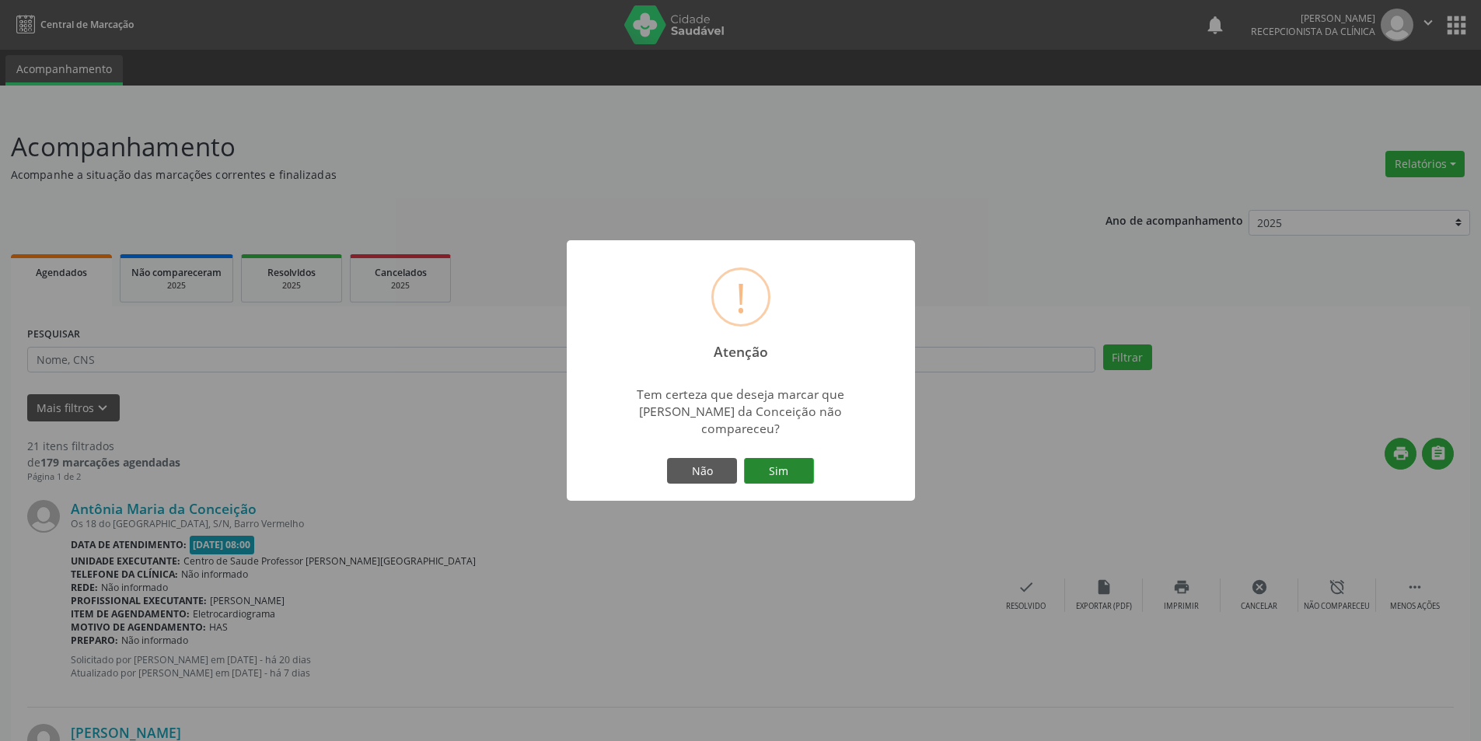
click at [793, 458] on button "Sim" at bounding box center [779, 471] width 70 height 26
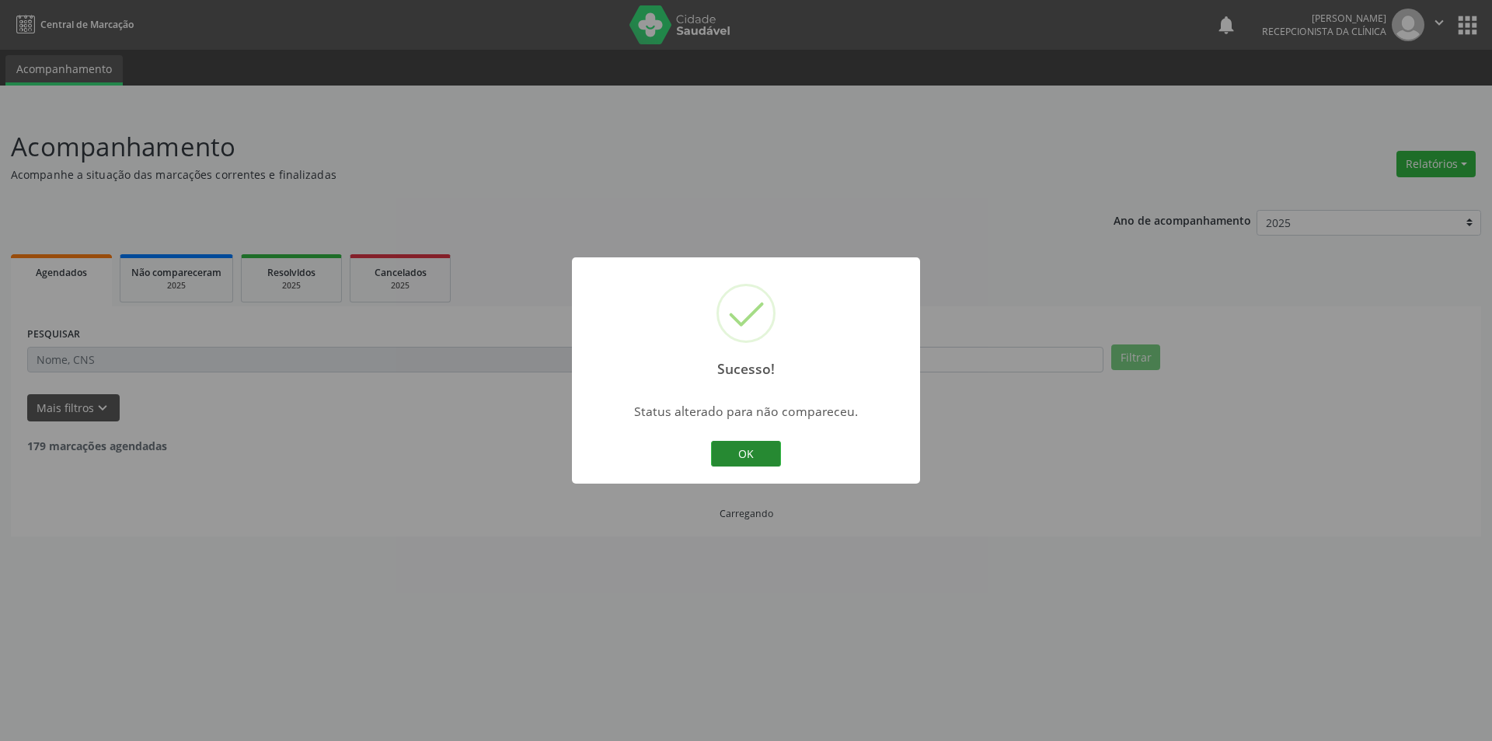
click at [749, 456] on button "OK" at bounding box center [746, 454] width 70 height 26
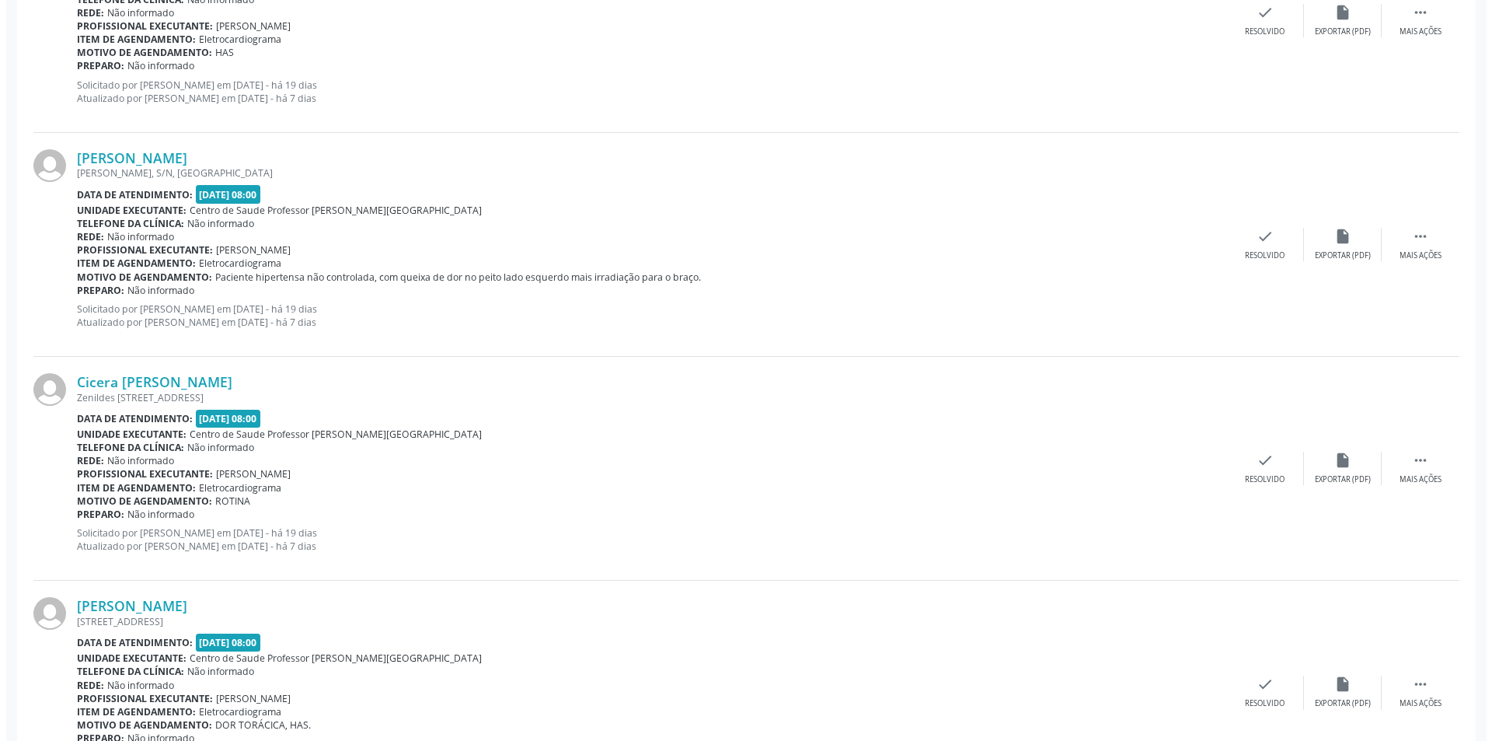
scroll to position [622, 0]
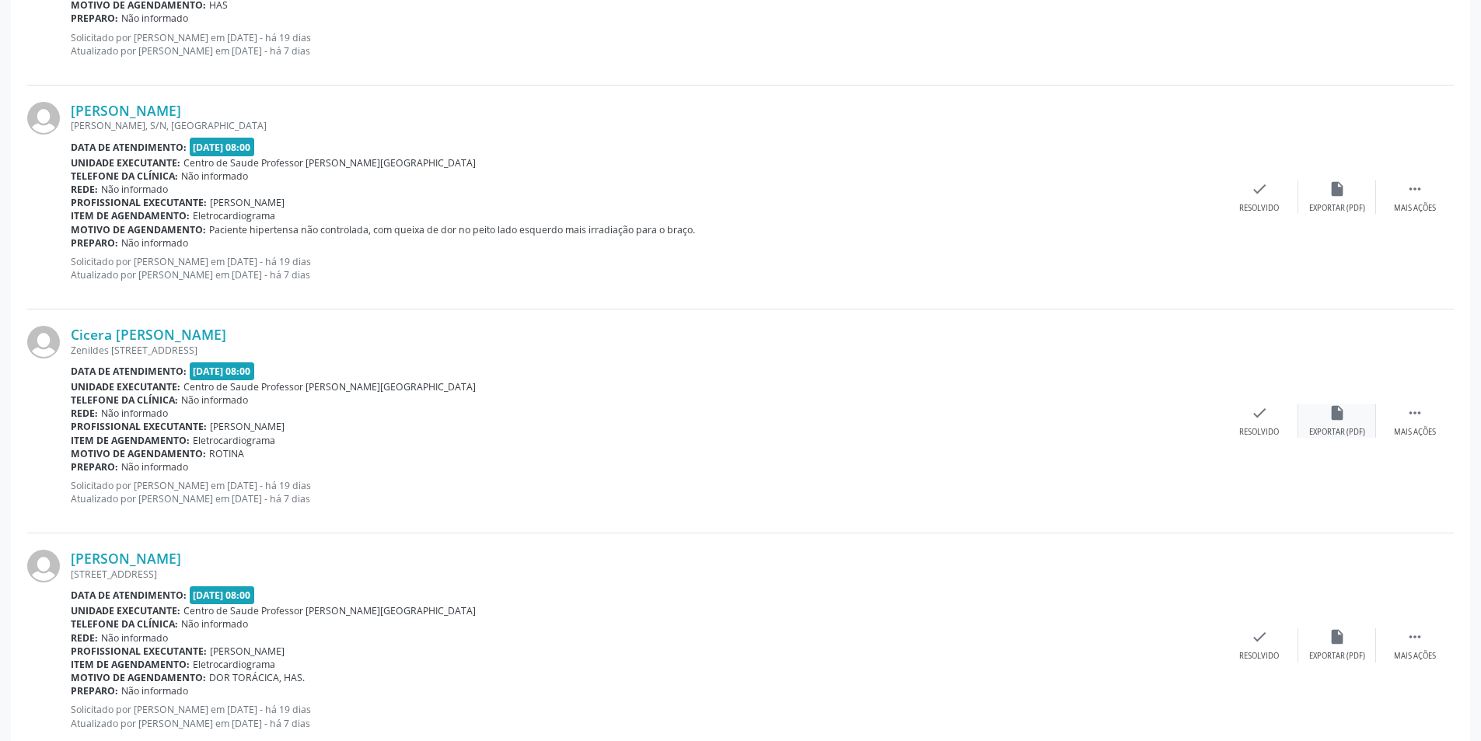
click at [1343, 426] on div "insert_drive_file Exportar (PDF)" at bounding box center [1337, 420] width 78 height 33
click at [1237, 418] on div "check Resolvido" at bounding box center [1259, 420] width 78 height 33
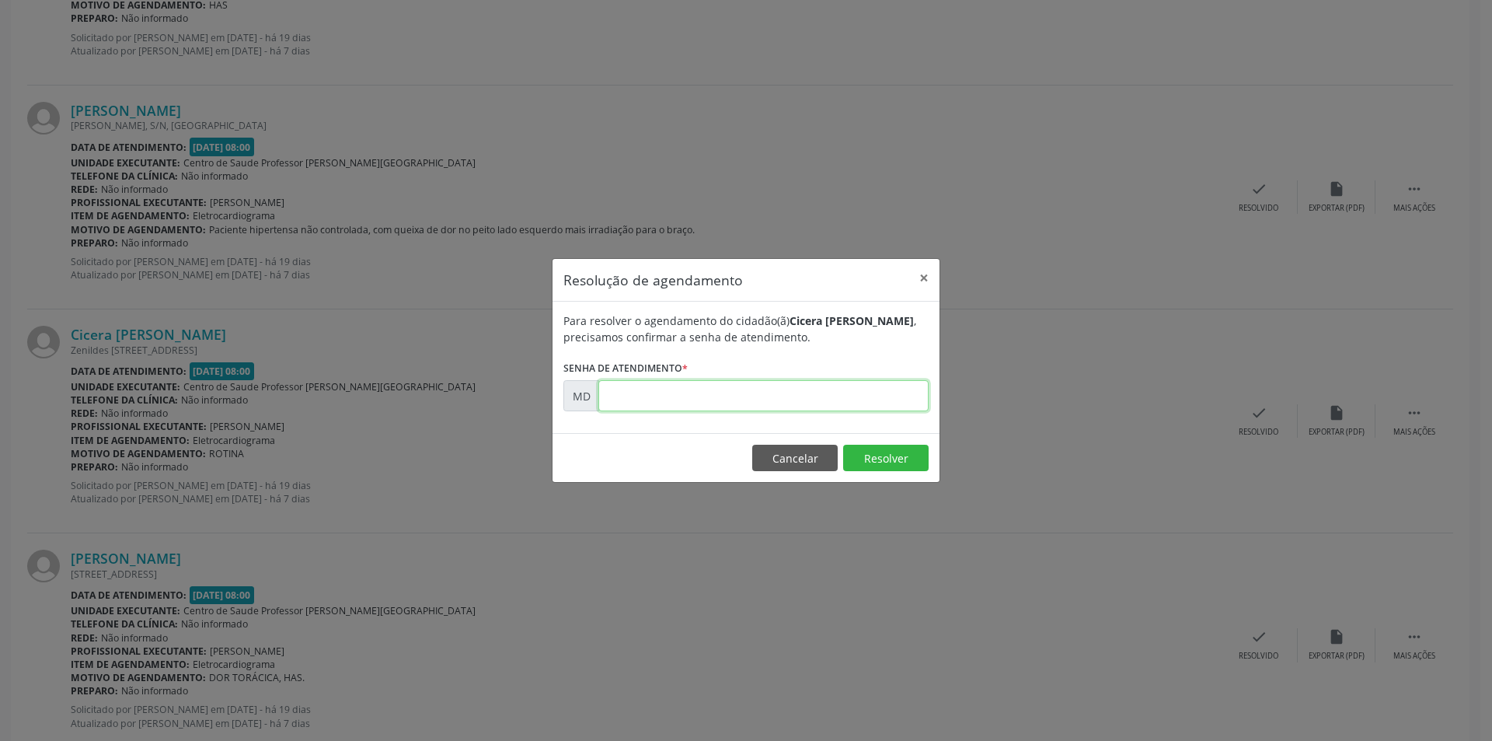
paste input "00005541"
type input "00005541"
click at [874, 466] on button "Resolver" at bounding box center [885, 458] width 85 height 26
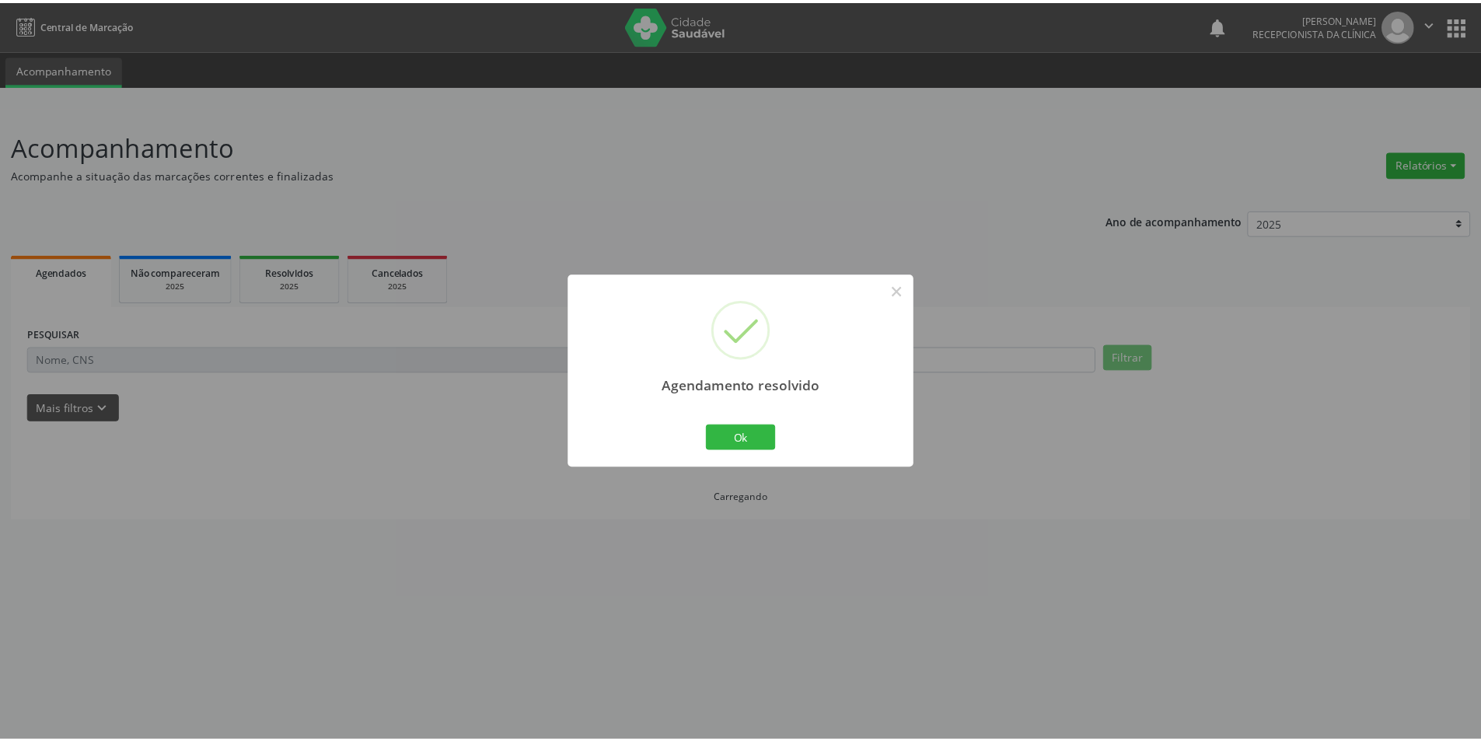
scroll to position [0, 0]
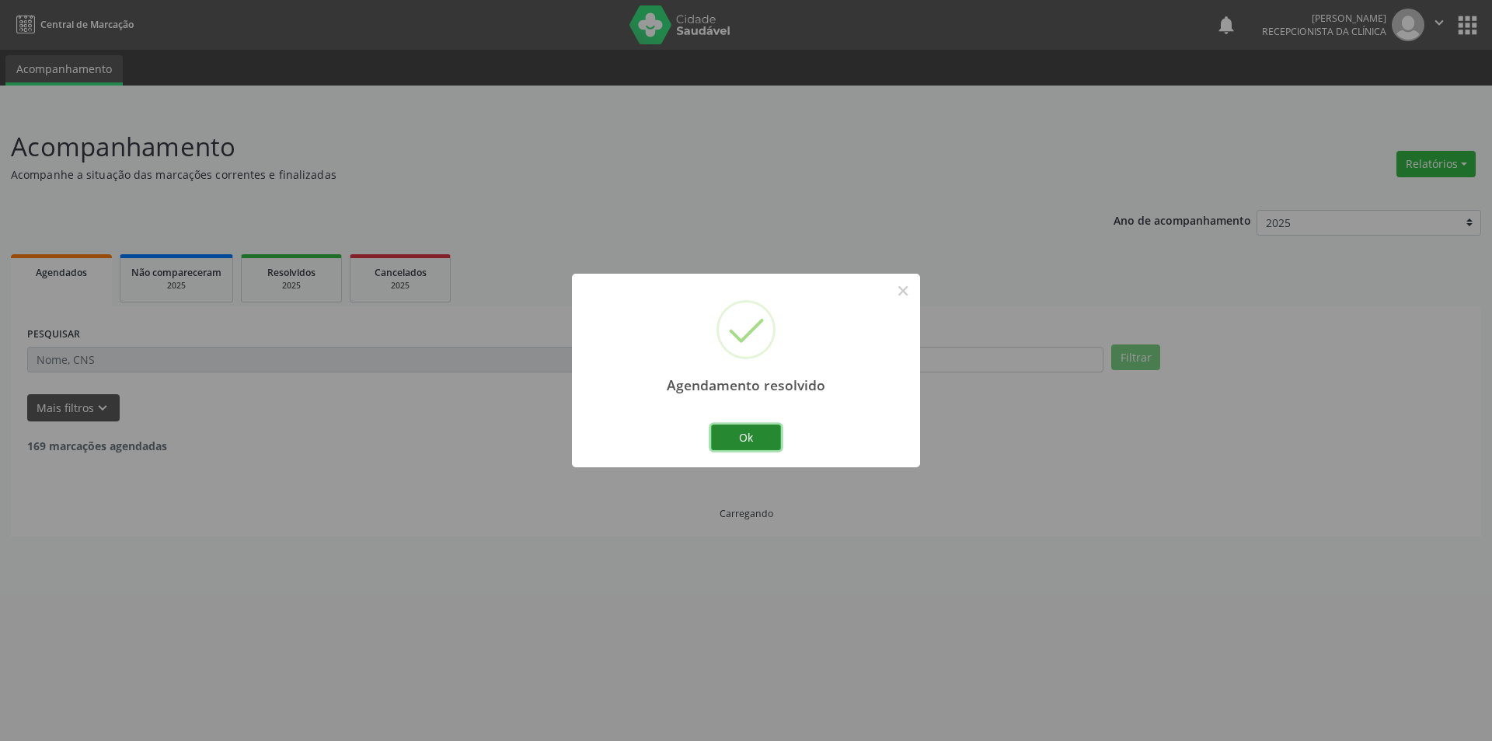
click at [728, 432] on button "Ok" at bounding box center [746, 437] width 70 height 26
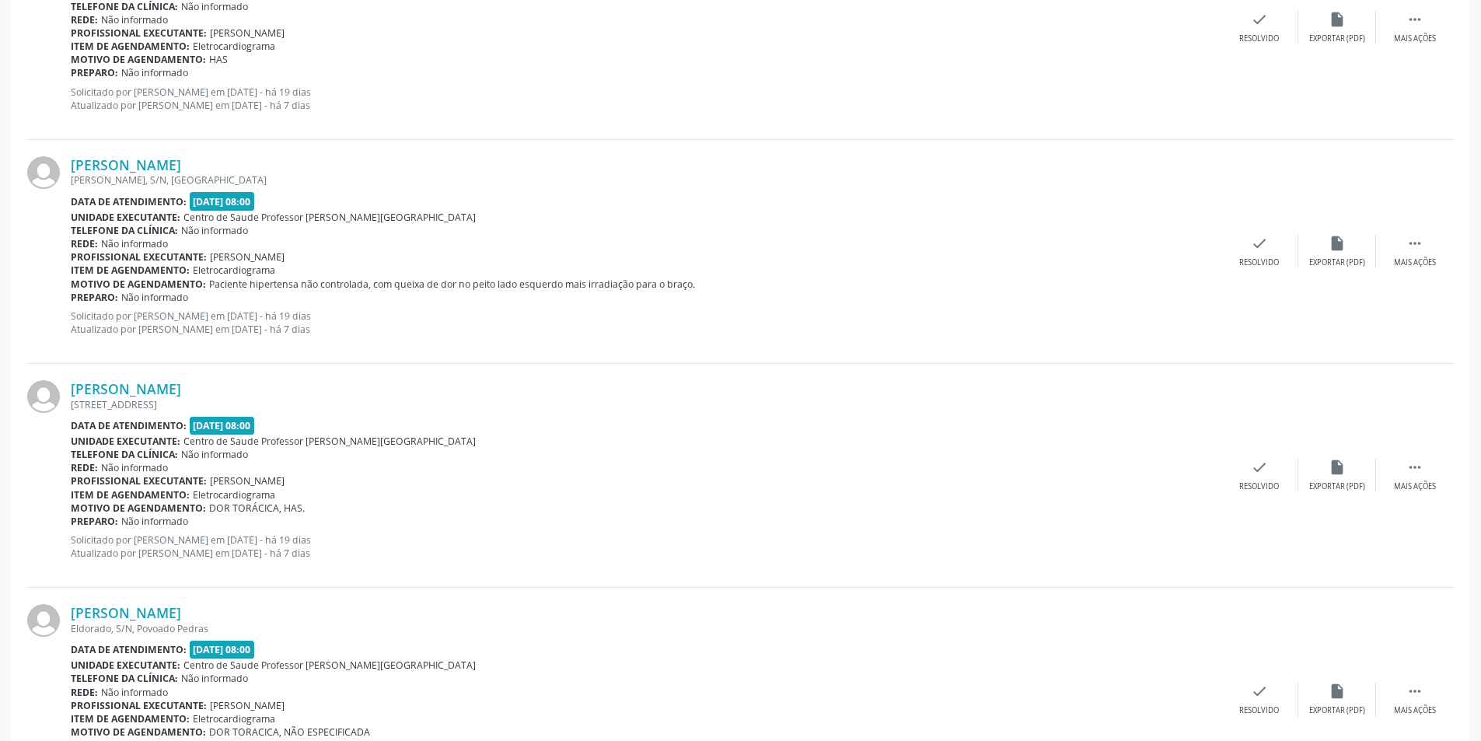
scroll to position [622, 0]
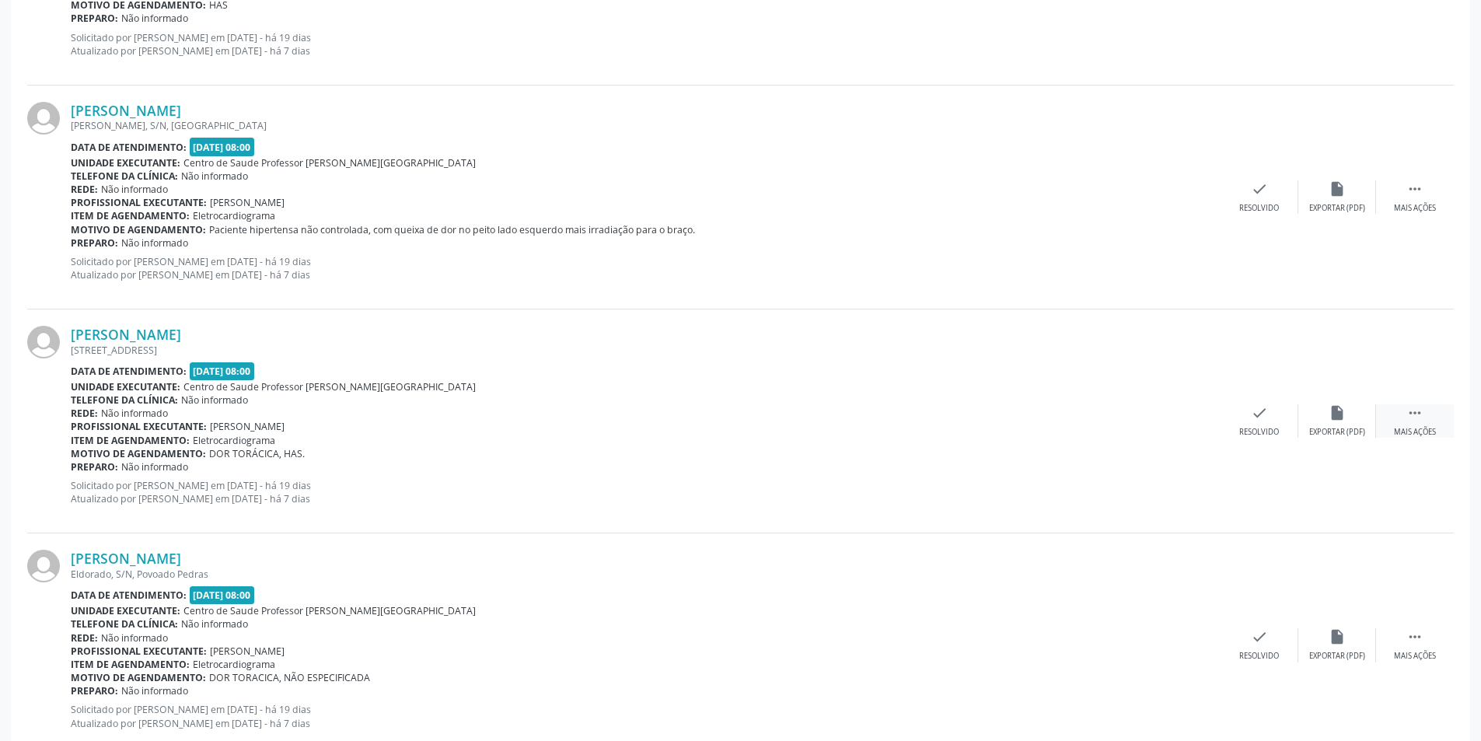
click at [1437, 422] on div " Mais ações" at bounding box center [1415, 420] width 78 height 33
click at [1342, 424] on div "alarm_off Não compareceu" at bounding box center [1337, 420] width 78 height 33
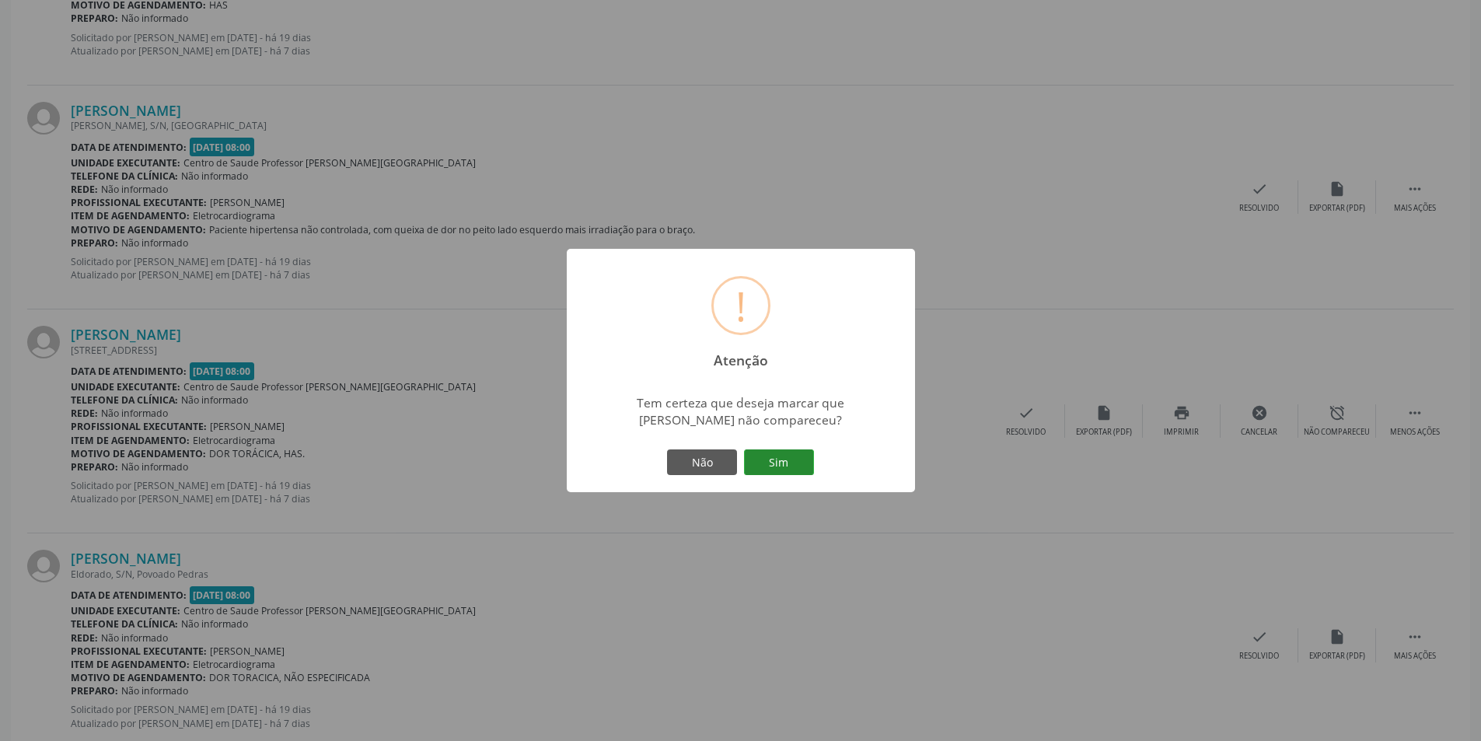
click at [764, 455] on button "Sim" at bounding box center [779, 462] width 70 height 26
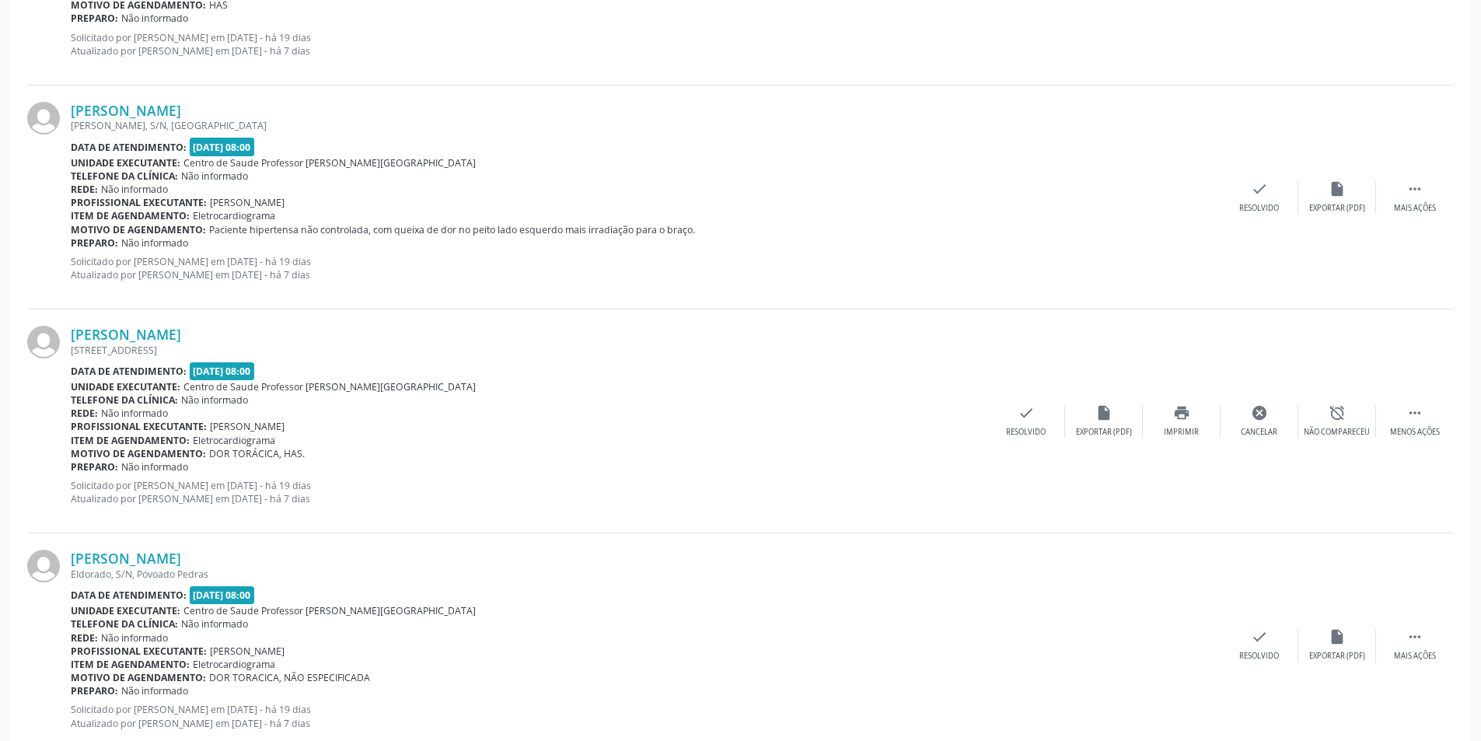
scroll to position [0, 0]
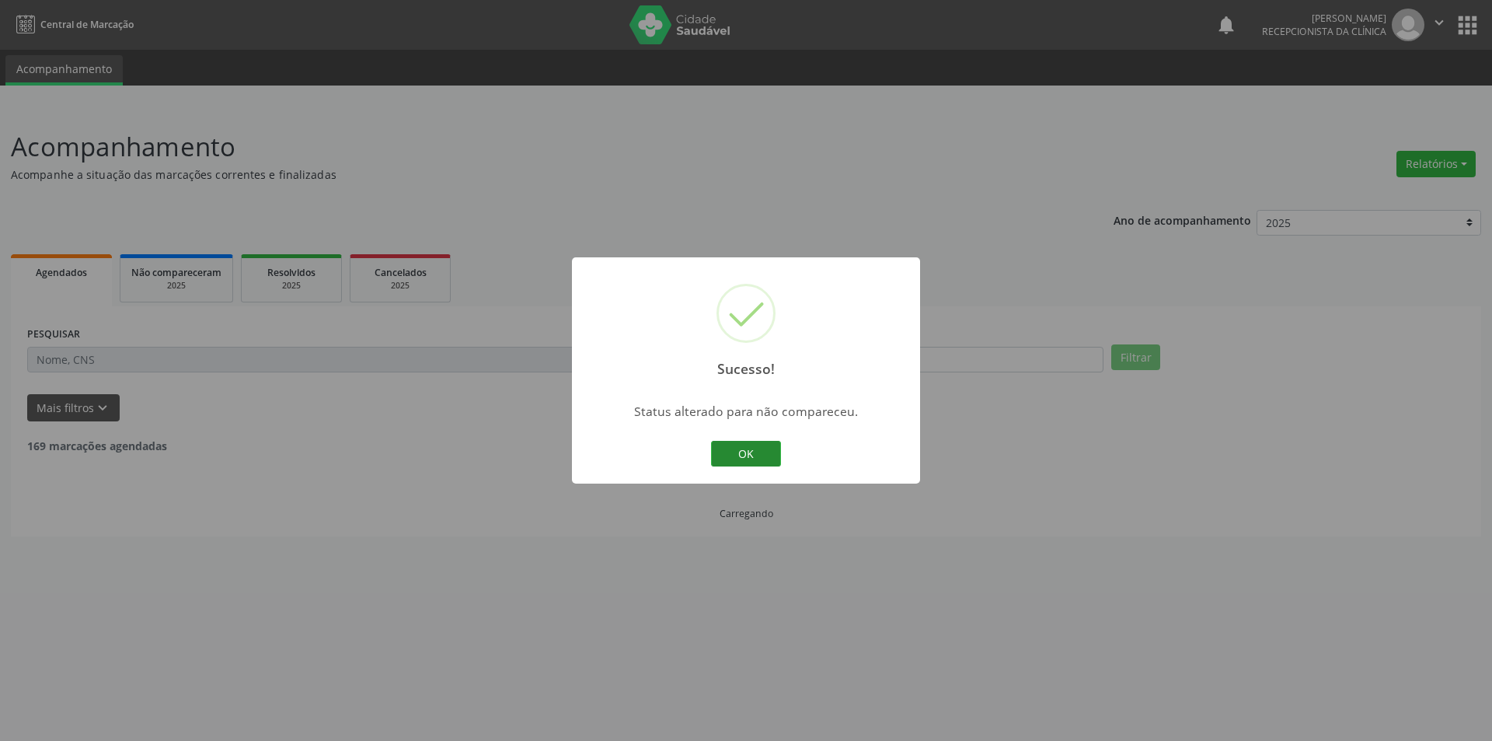
click at [752, 463] on button "OK" at bounding box center [746, 454] width 70 height 26
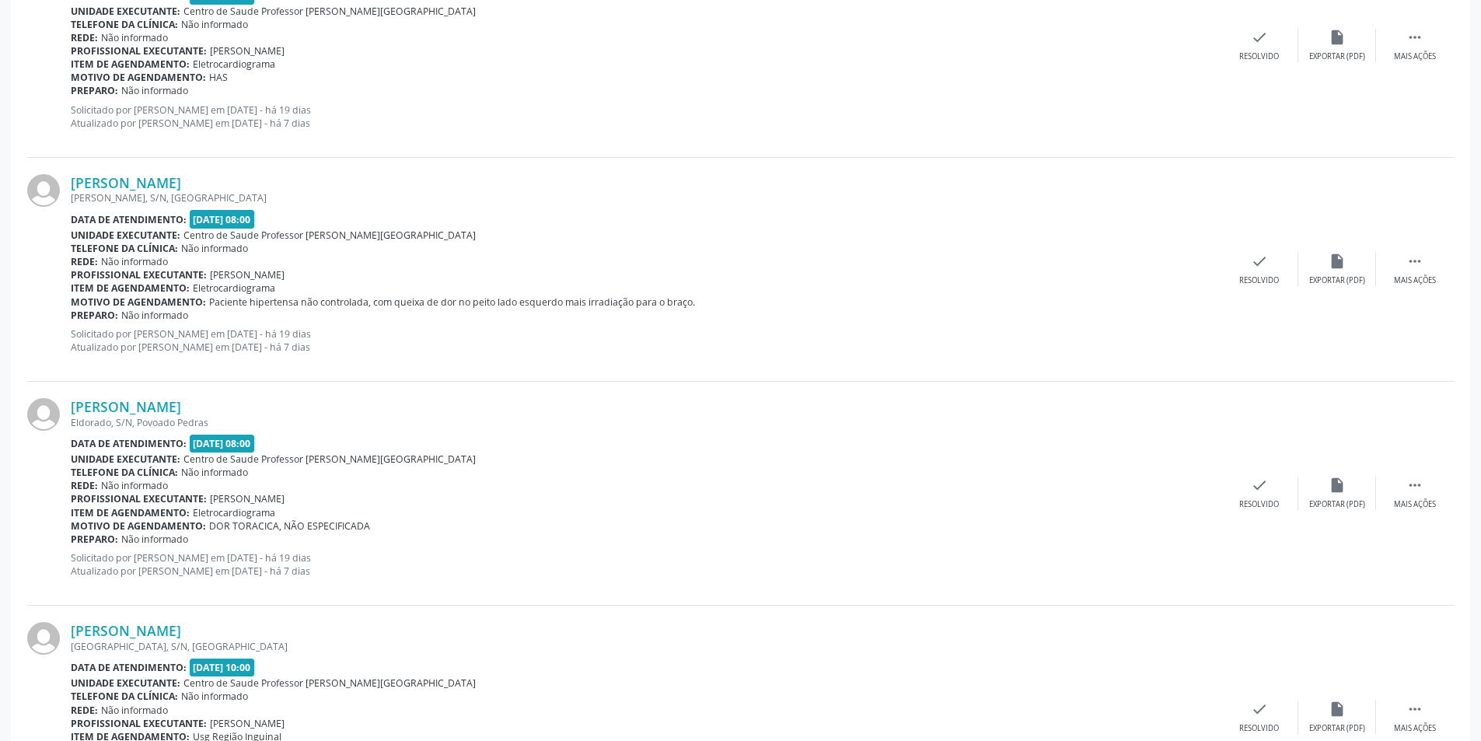
scroll to position [544, 0]
